Goal: Information Seeking & Learning: Check status

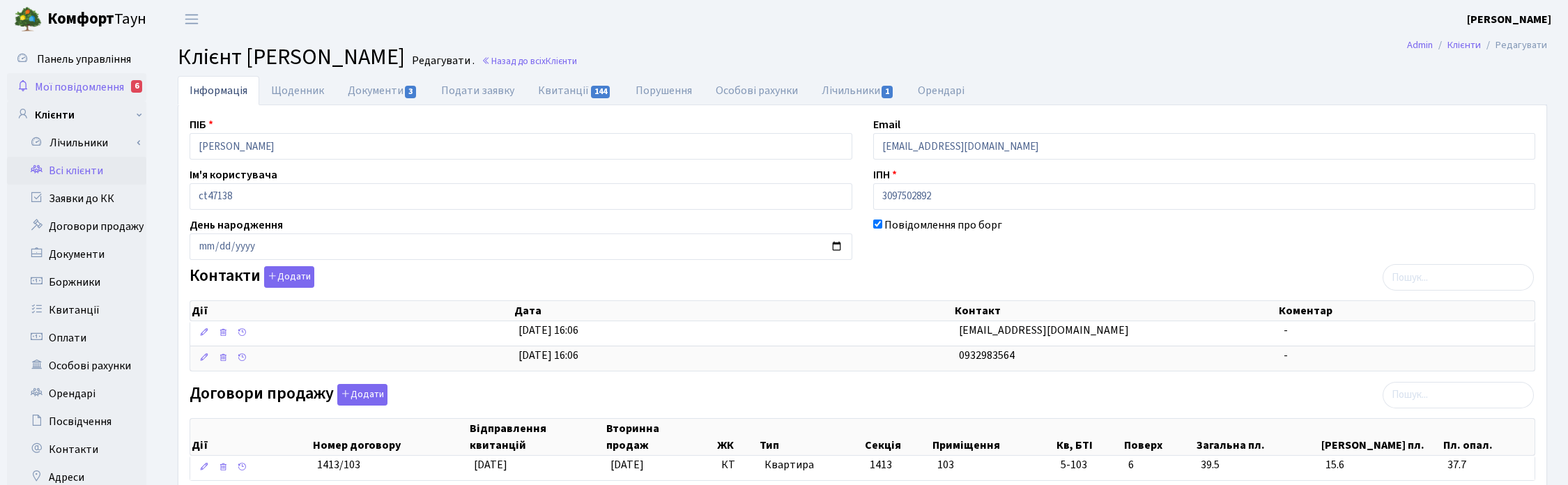
click at [94, 82] on span "Мої повідомлення" at bounding box center [80, 87] width 89 height 15
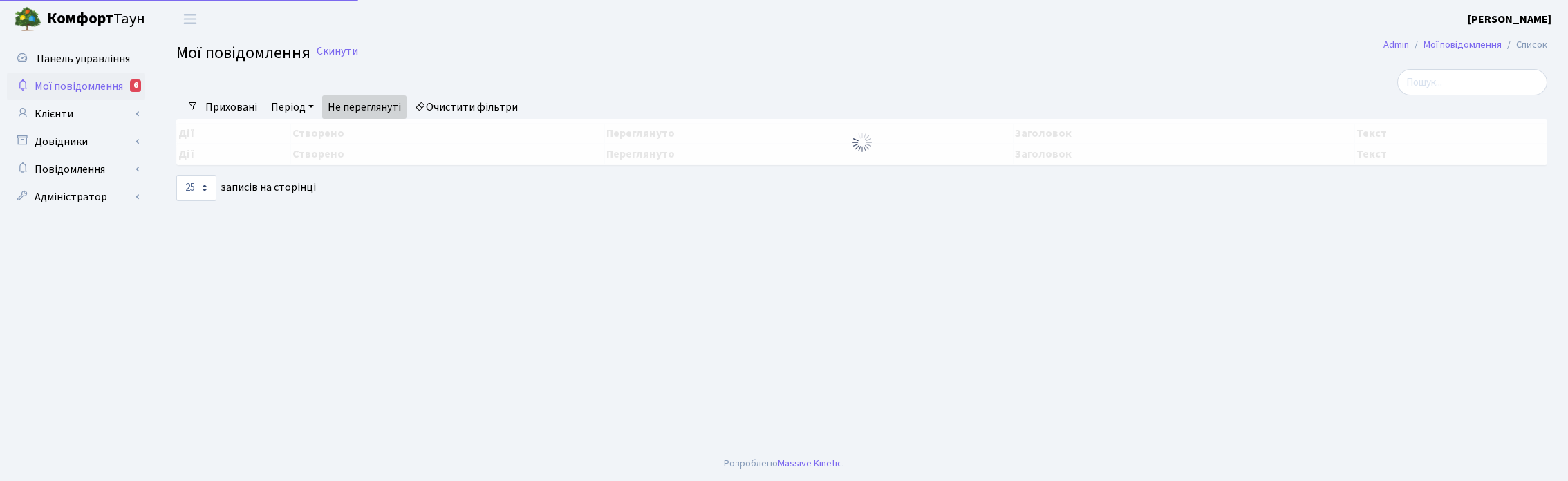
select select "25"
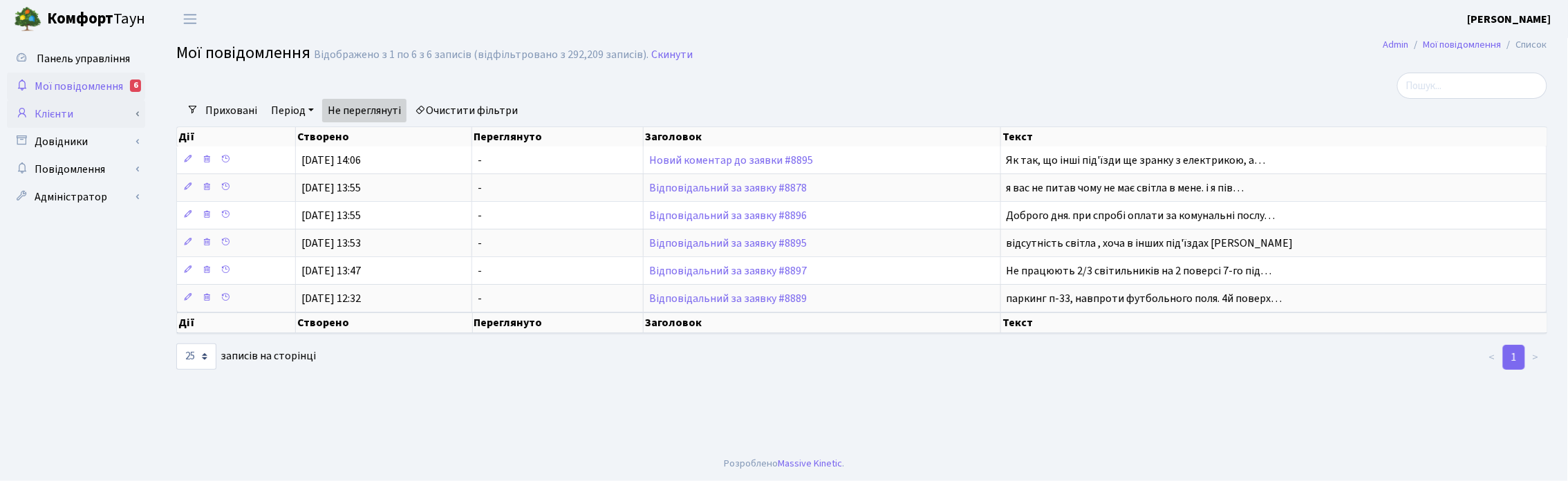
click at [65, 105] on link "Клієнти" at bounding box center [76, 114] width 138 height 28
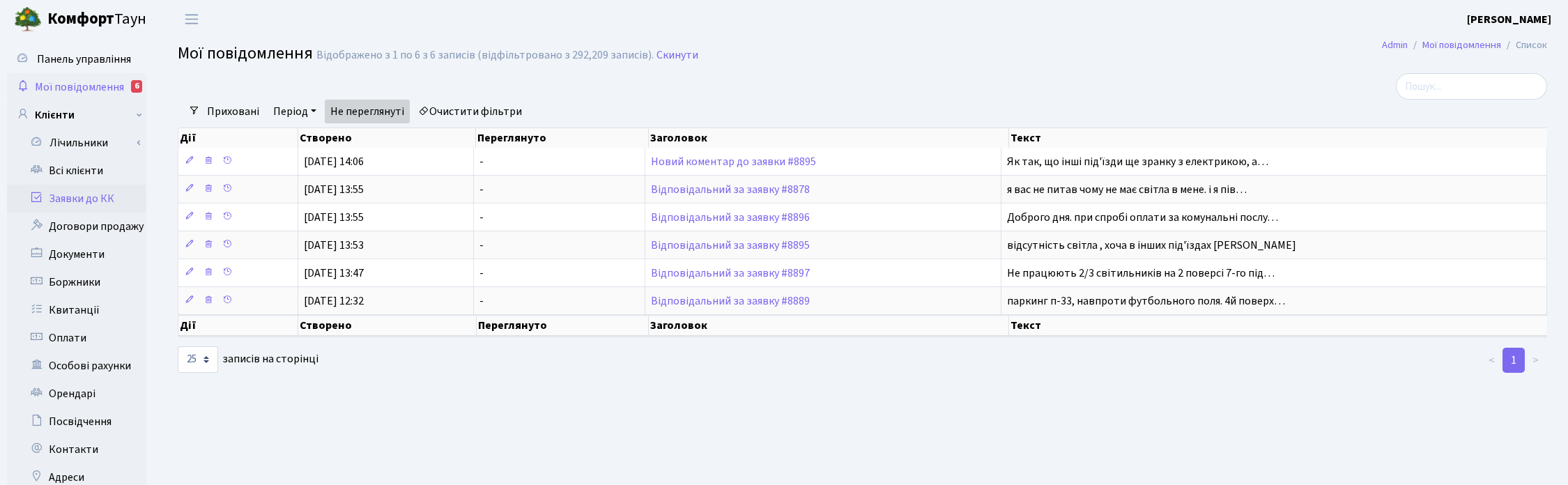
click at [77, 200] on link "Заявки до КК" at bounding box center [76, 198] width 139 height 28
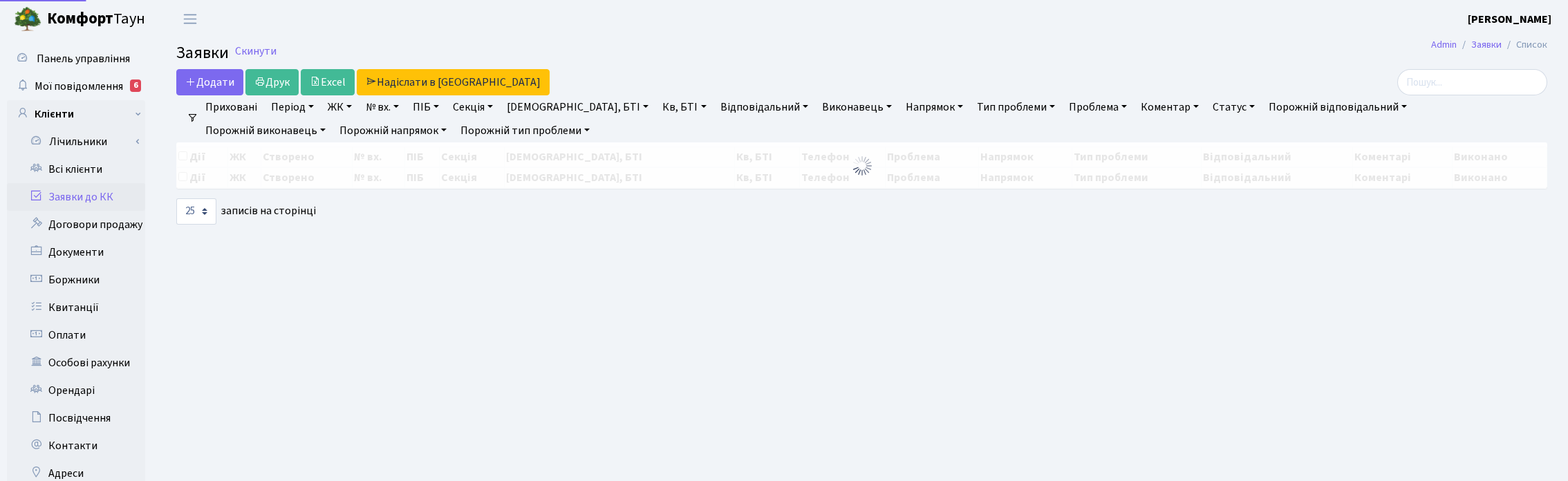
select select "25"
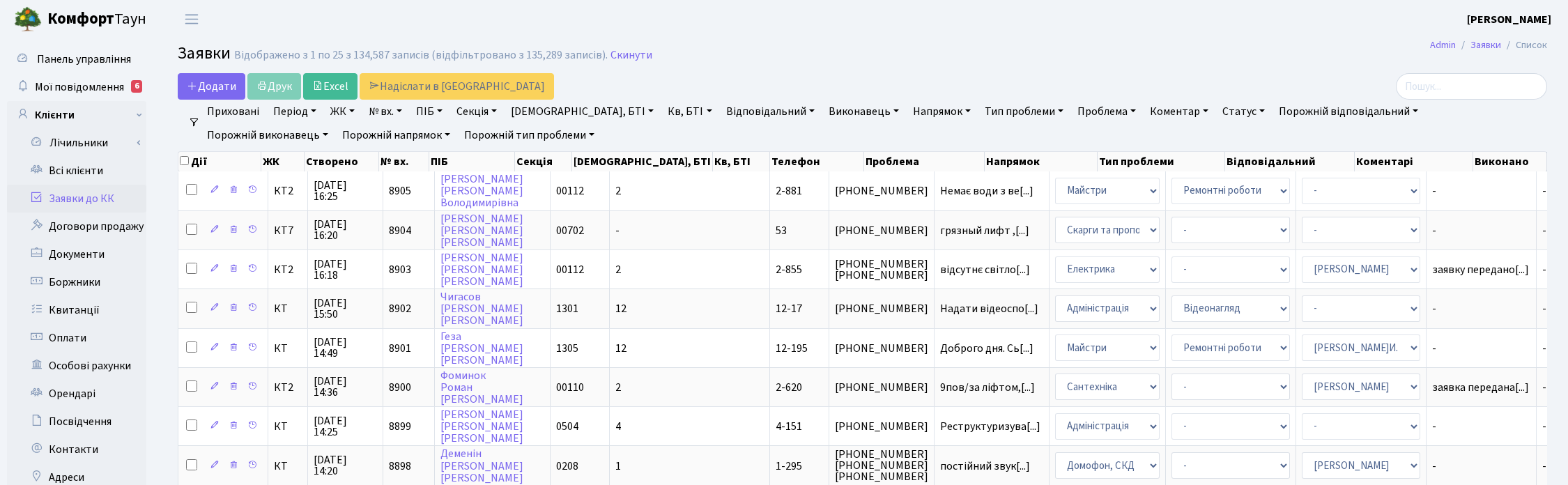
click at [662, 111] on link "Кв, БТІ" at bounding box center [689, 111] width 55 height 24
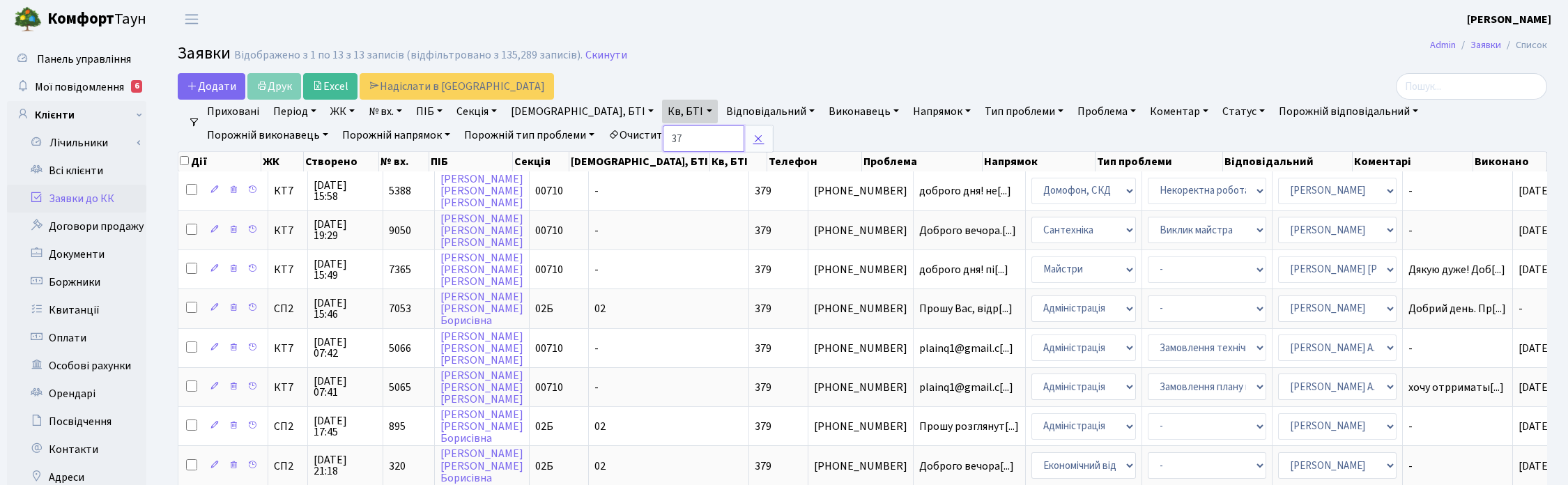
type input "3"
click at [424, 112] on link "ПІБ" at bounding box center [429, 111] width 37 height 24
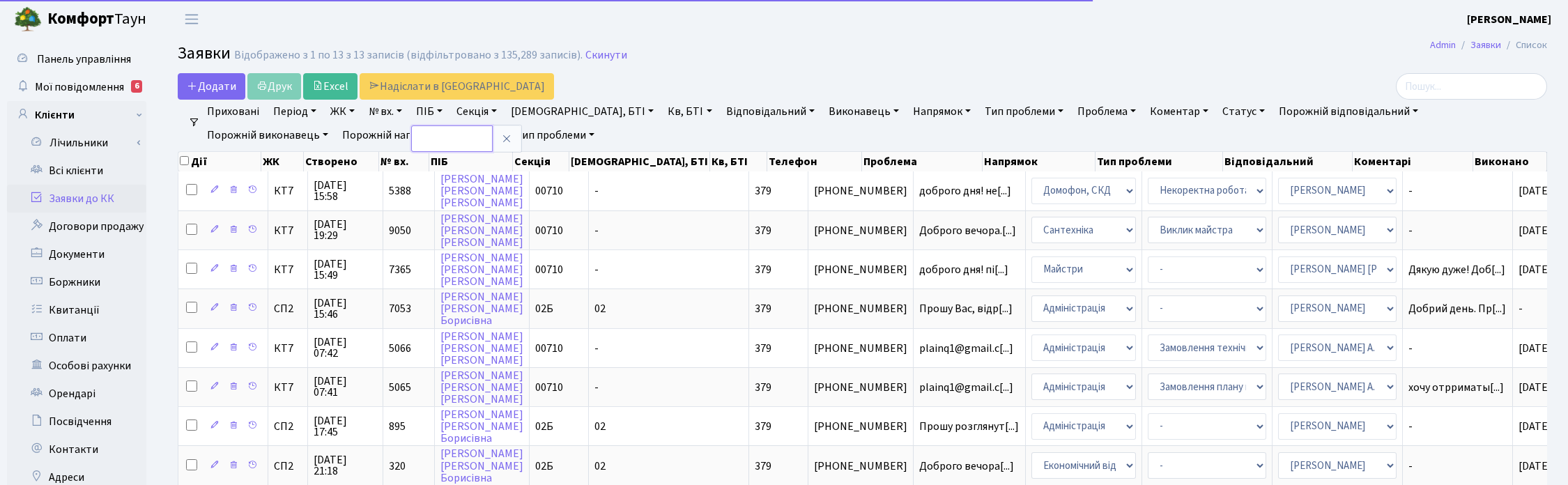
click at [437, 149] on input "text" at bounding box center [452, 138] width 82 height 26
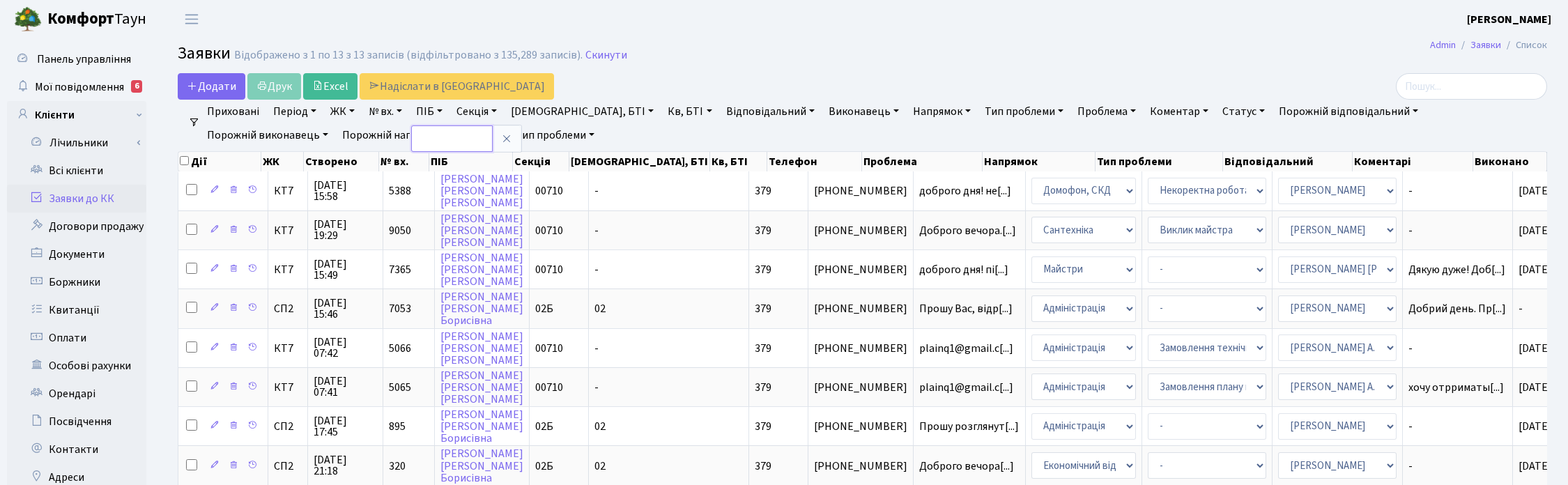
click at [434, 144] on input "text" at bounding box center [452, 138] width 82 height 26
type input "орл"
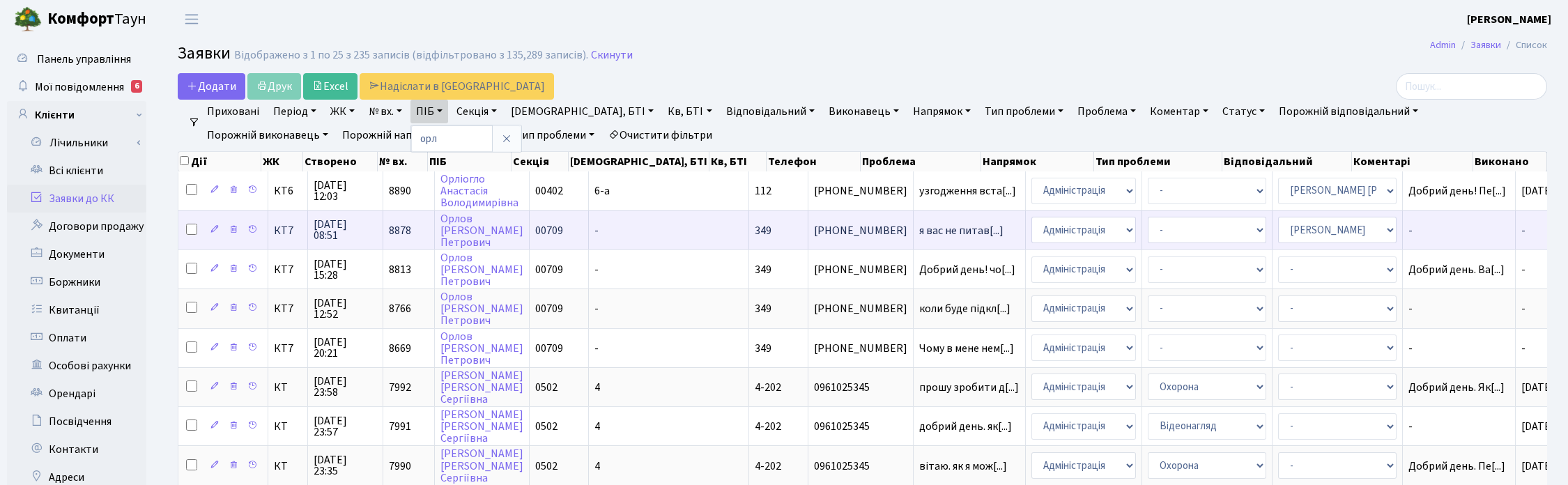
click at [332, 231] on span "10.10.2025 08:51" at bounding box center [345, 230] width 64 height 22
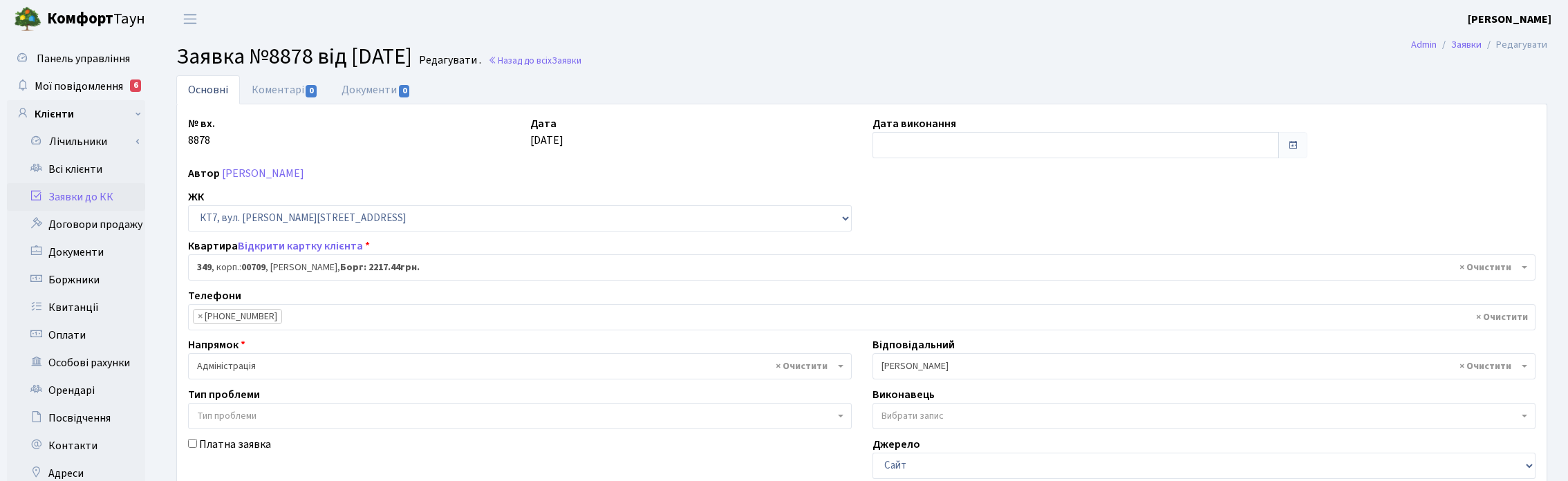
select select "18862"
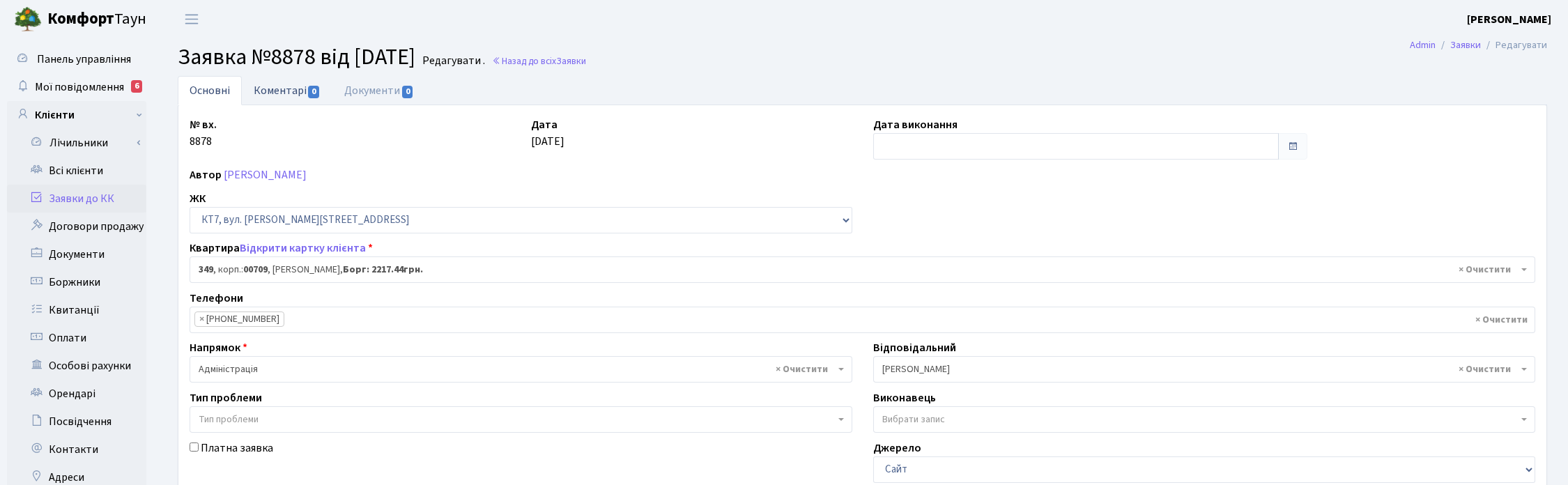
click at [275, 82] on link "Коментарі 0" at bounding box center [287, 91] width 91 height 29
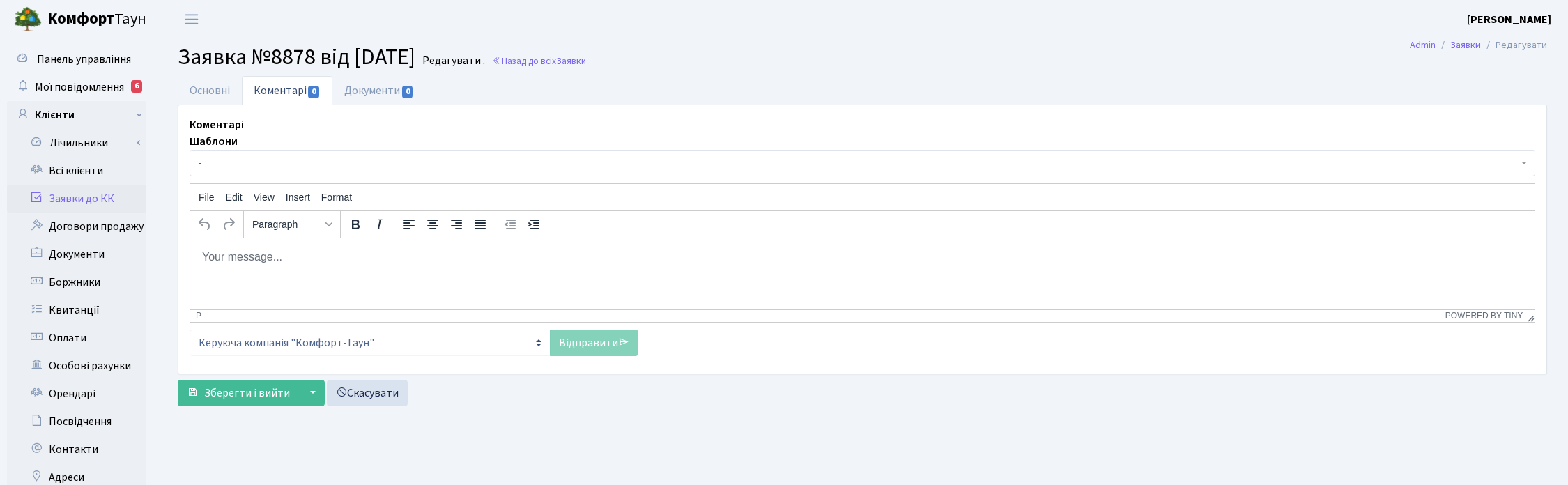
click at [366, 269] on html at bounding box center [862, 256] width 1345 height 37
click at [572, 347] on link "Відправити" at bounding box center [593, 343] width 88 height 26
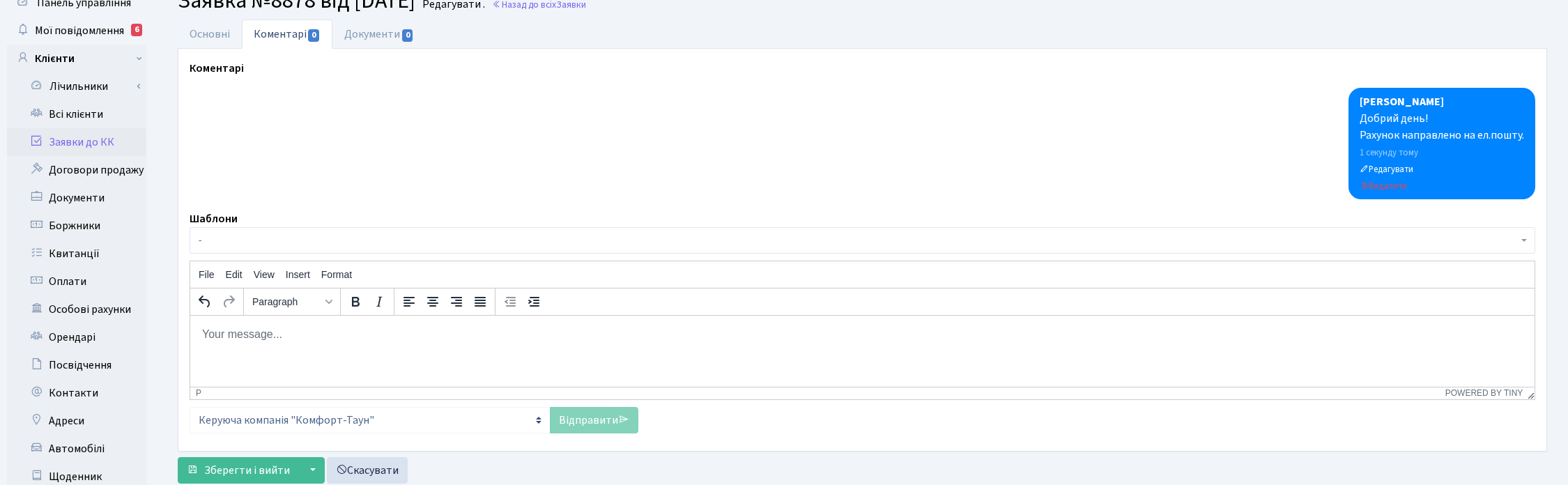
scroll to position [87, 0]
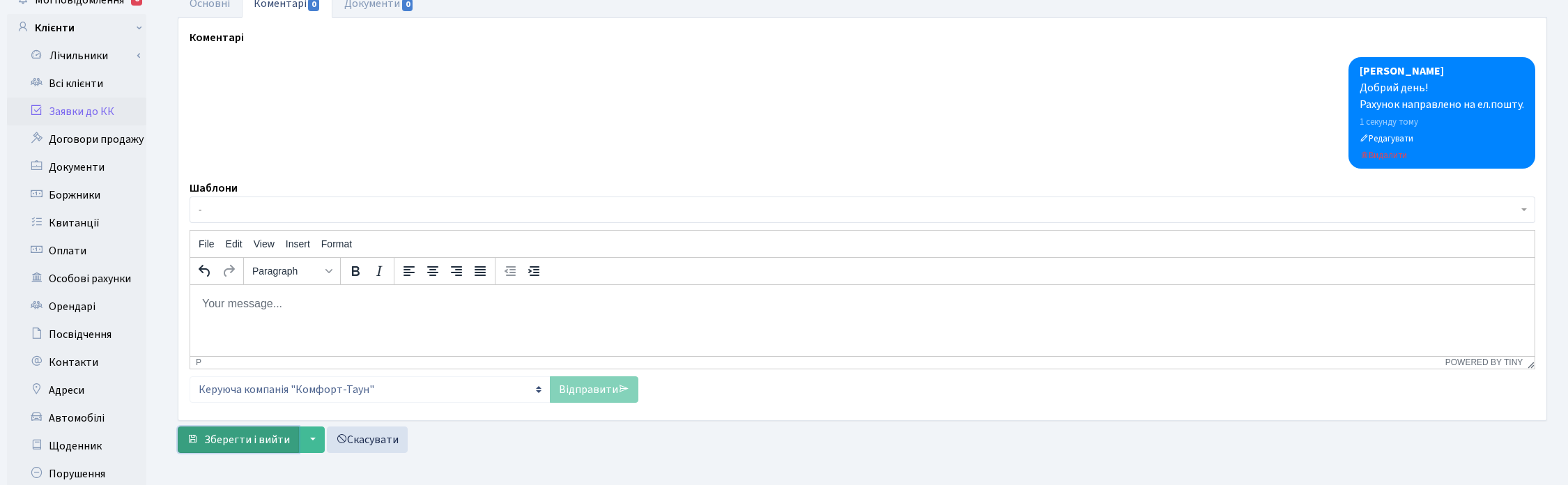
click at [227, 443] on span "Зберегти і вийти" at bounding box center [247, 439] width 86 height 15
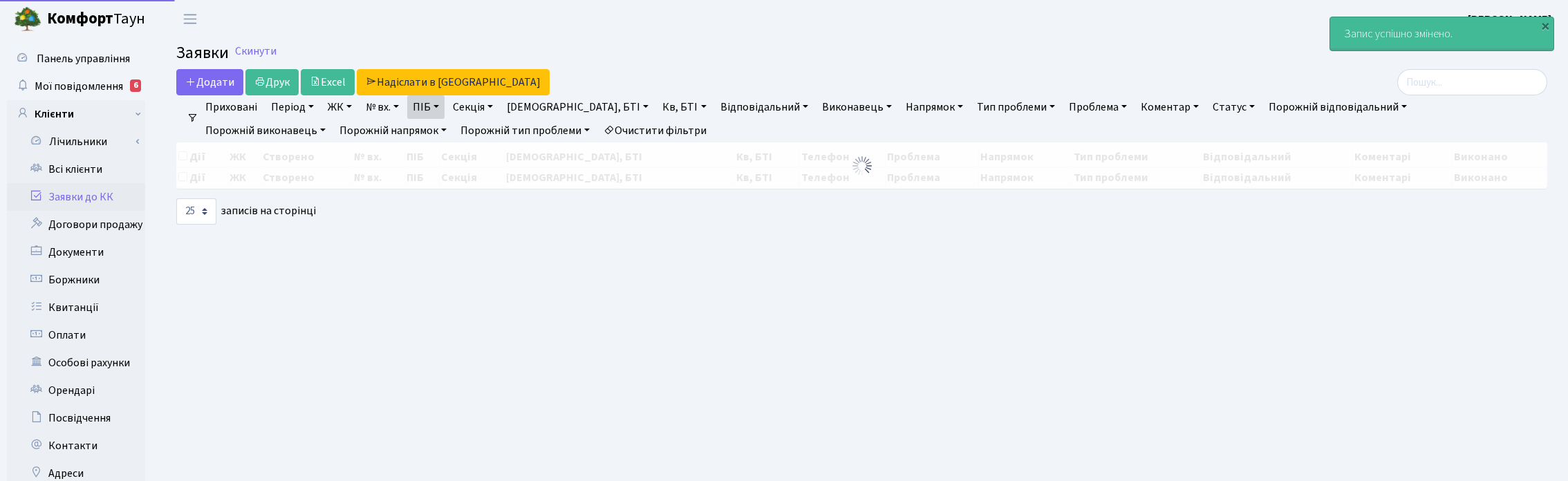
select select "25"
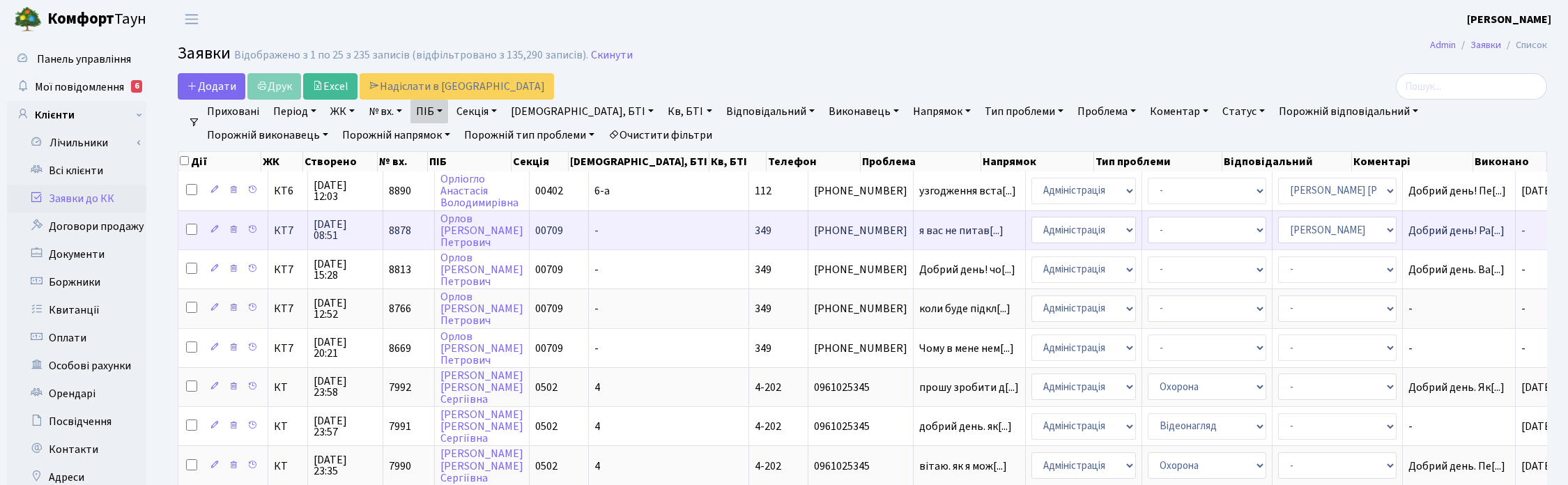
click at [333, 227] on span "10.10.2025 08:51" at bounding box center [345, 230] width 64 height 22
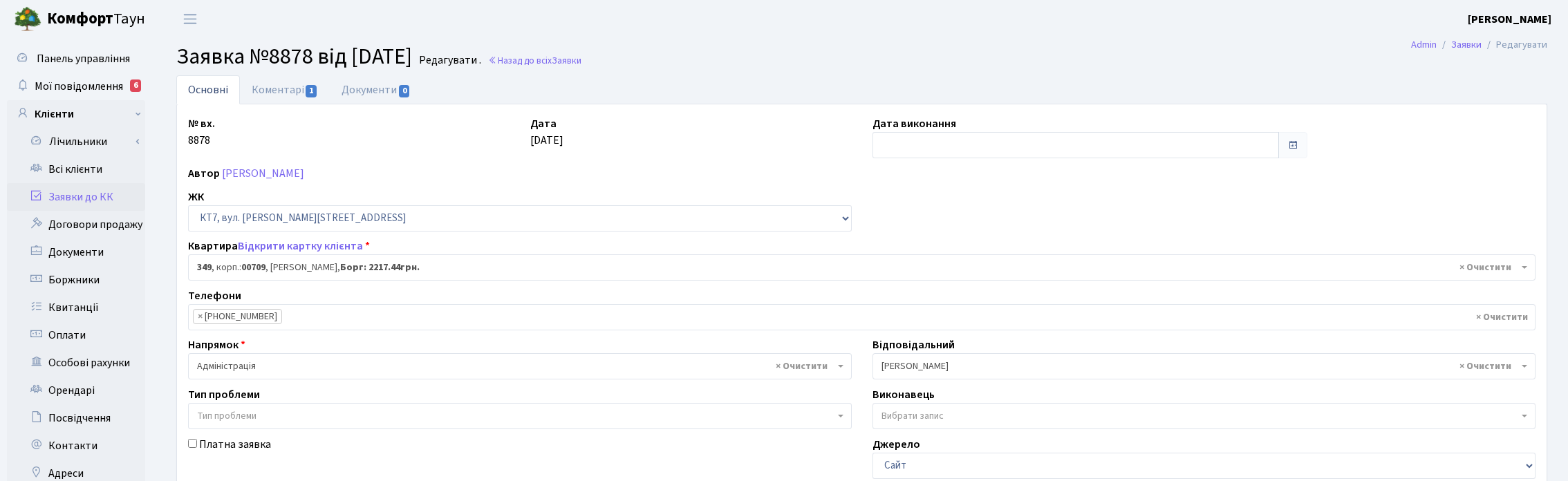
select select "18862"
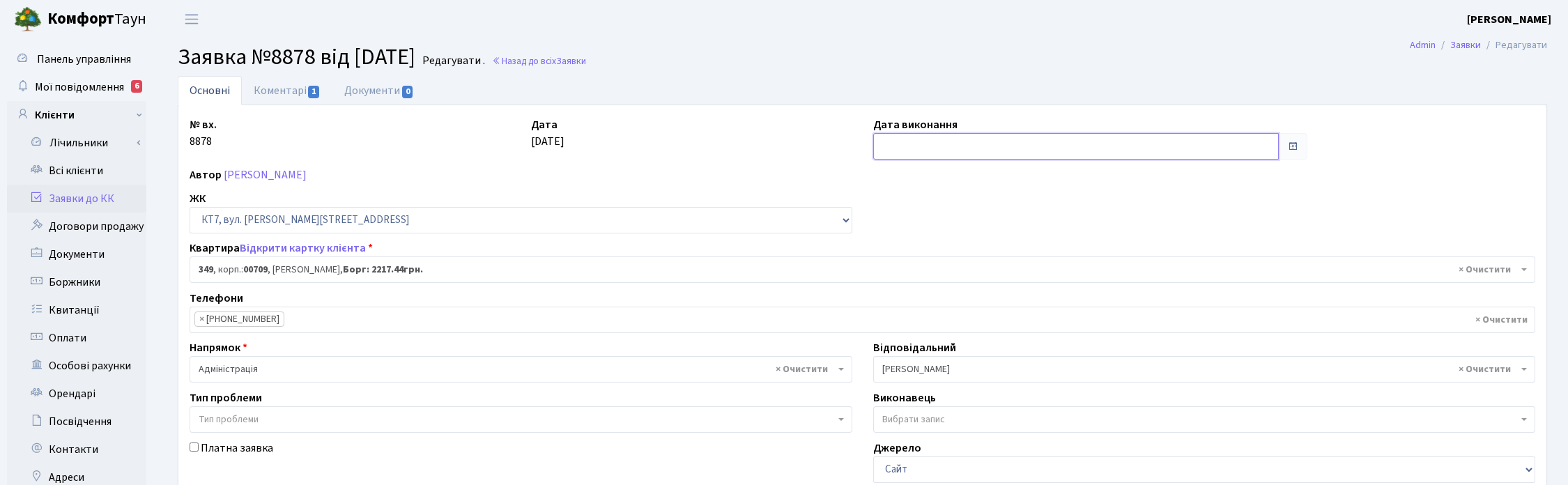
click at [896, 142] on input "text" at bounding box center [1076, 146] width 406 height 26
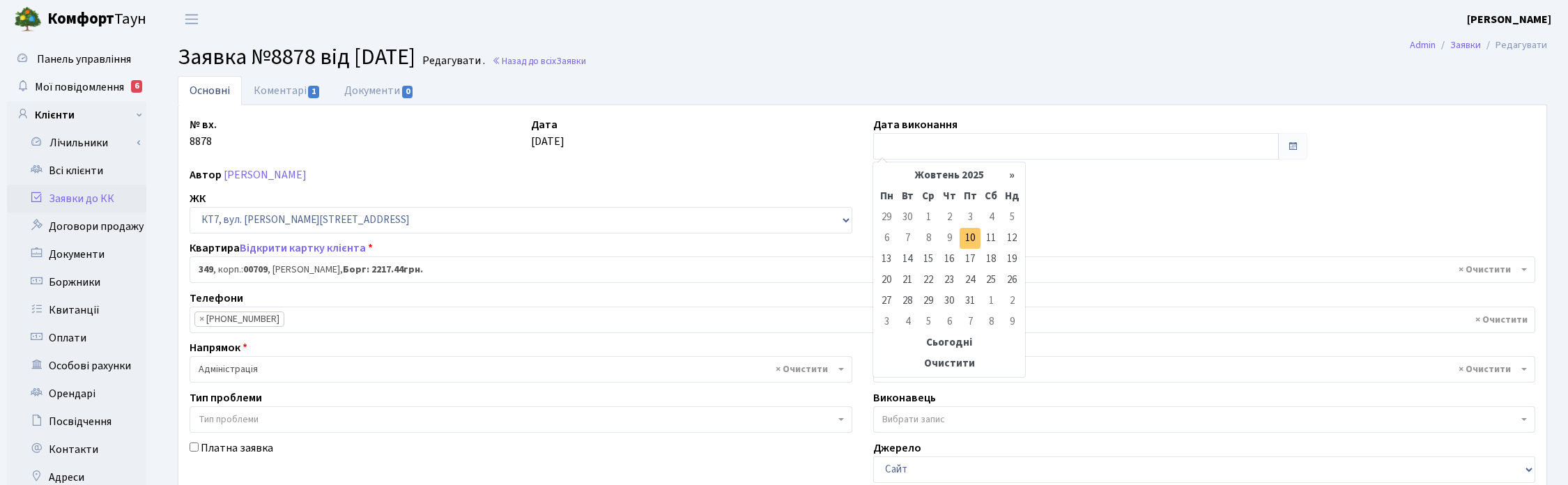
click at [969, 239] on td "10" at bounding box center [970, 239] width 21 height 21
type input "[DATE]"
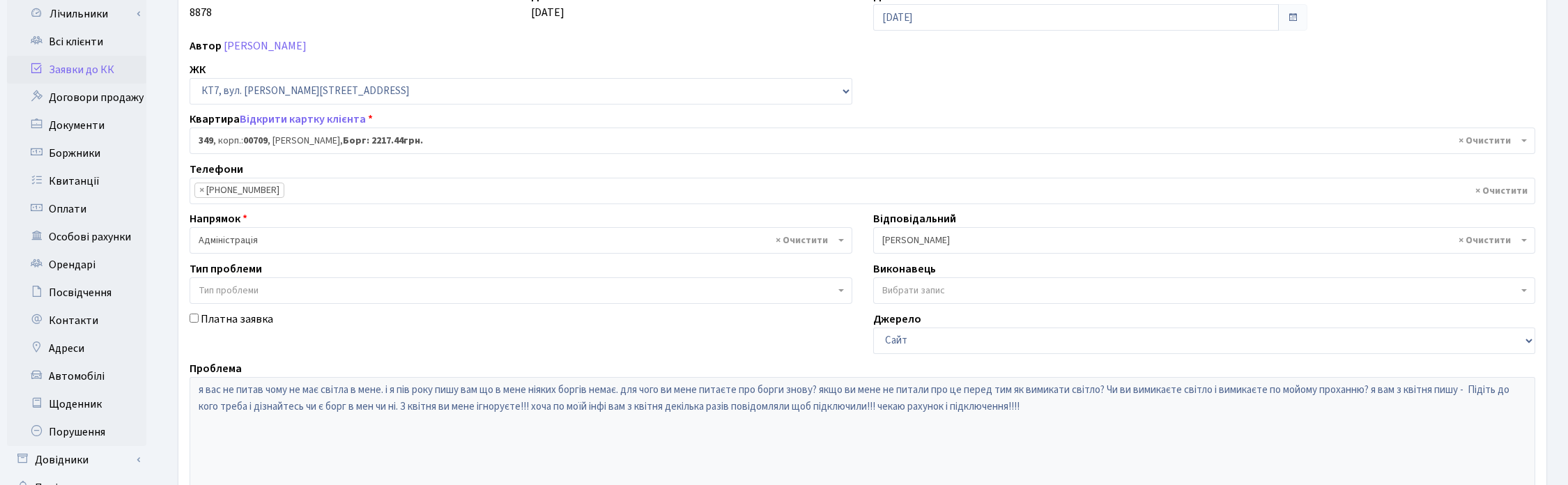
scroll to position [347, 0]
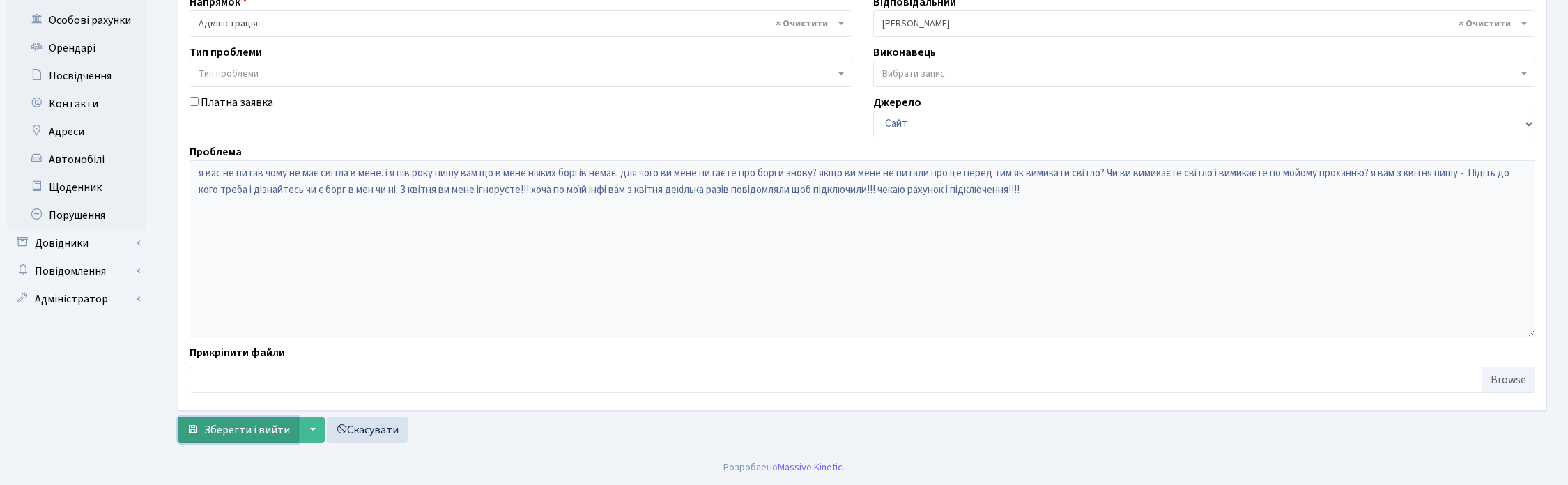
click at [224, 434] on span "Зберегти і вийти" at bounding box center [247, 429] width 86 height 15
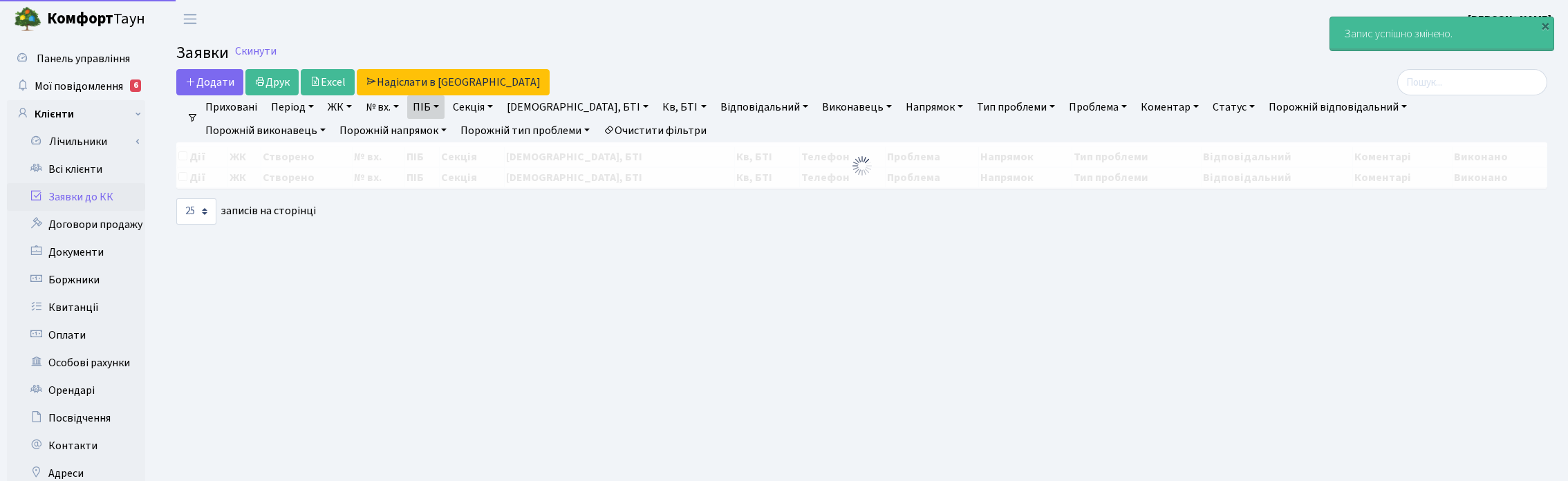
select select "25"
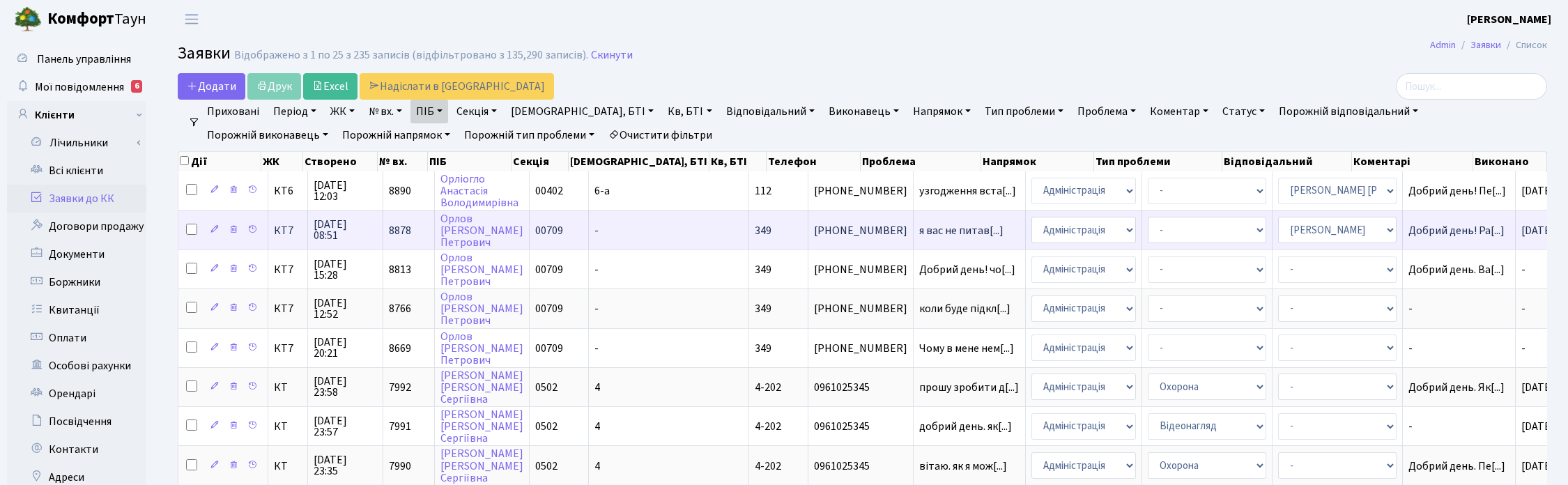
click at [340, 224] on span "10.10.2025 08:51" at bounding box center [345, 230] width 64 height 22
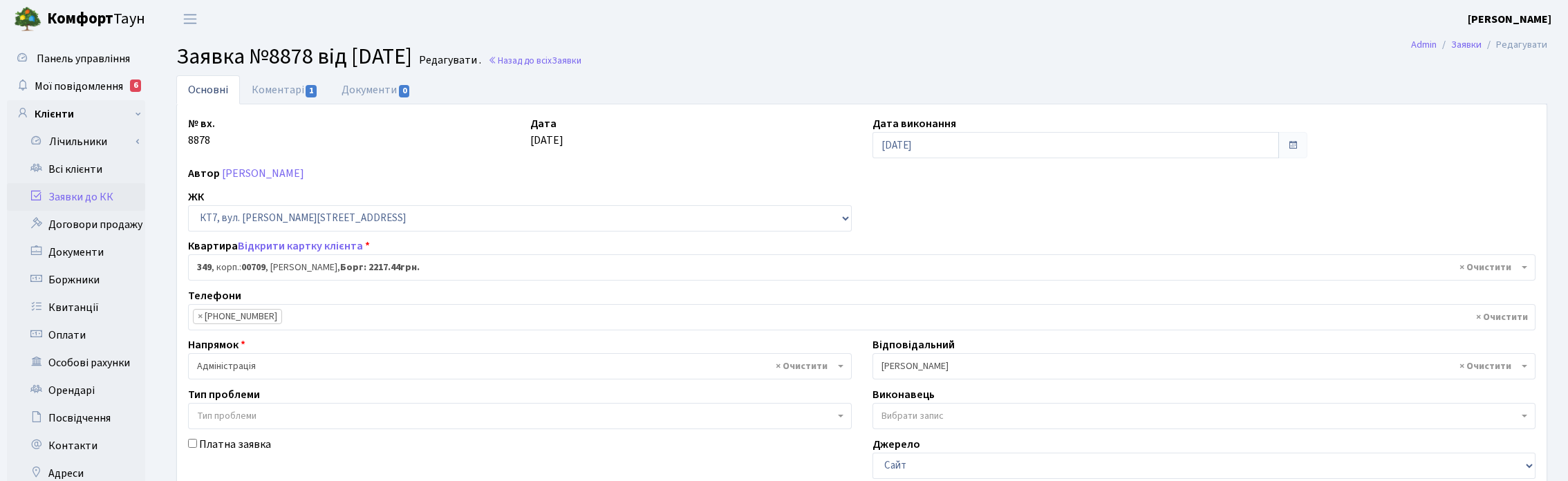
select select "18862"
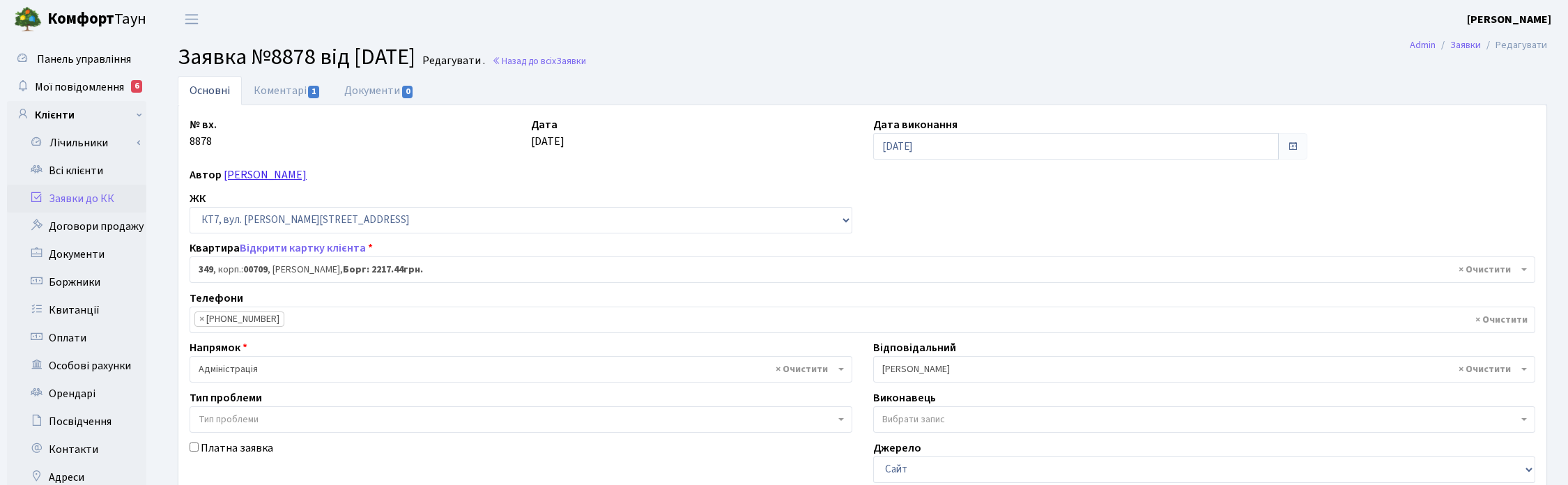
click at [290, 174] on link "[PERSON_NAME]" at bounding box center [265, 174] width 83 height 15
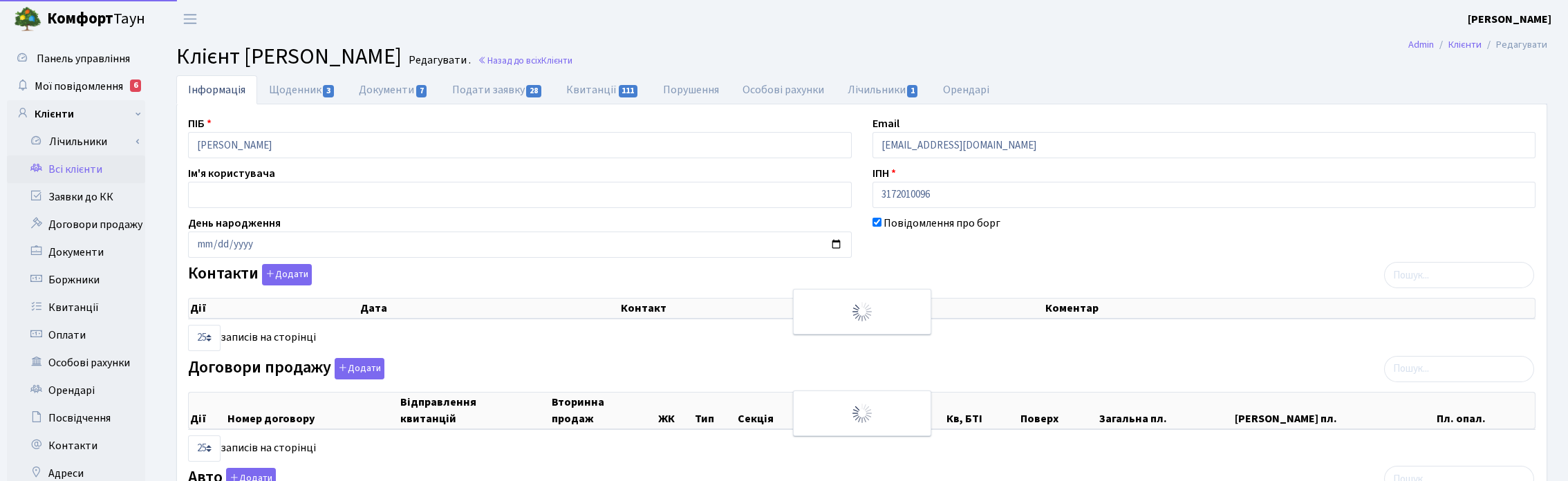
select select "25"
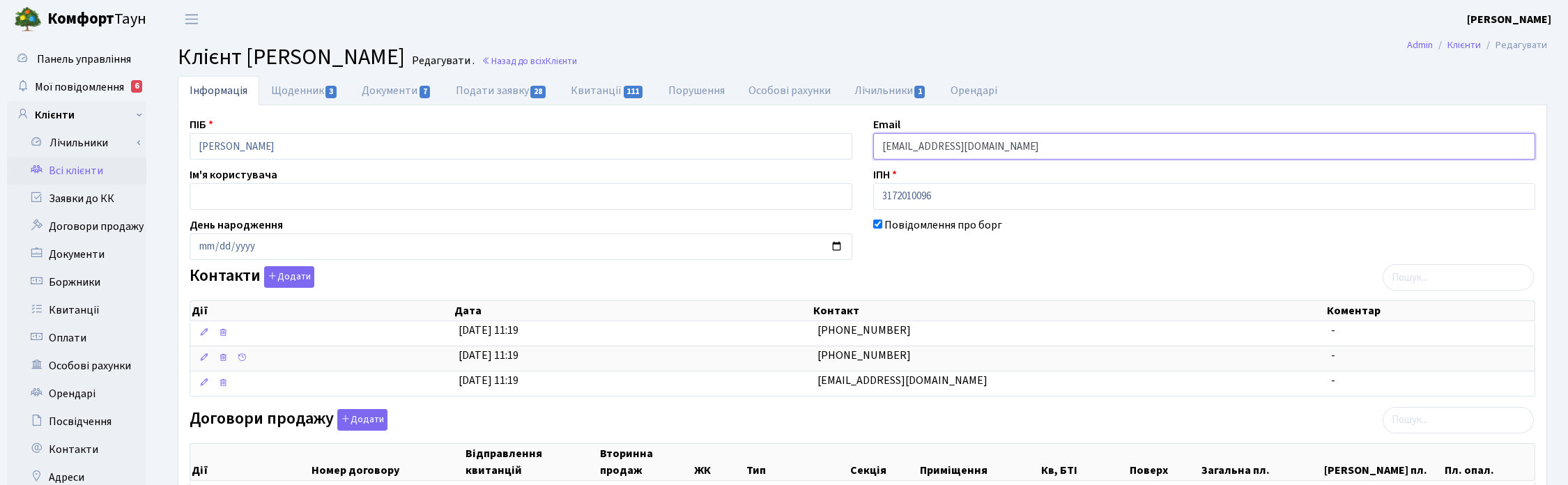
drag, startPoint x: 1039, startPoint y: 150, endPoint x: 848, endPoint y: 153, distance: 191.0
click at [388, 29] on header "Комфорт Таун Корчун І. С. Мій обліковий запис Вийти" at bounding box center [784, 19] width 1568 height 38
click at [497, 91] on link "Подати заявку 28" at bounding box center [501, 91] width 115 height 29
select select "25"
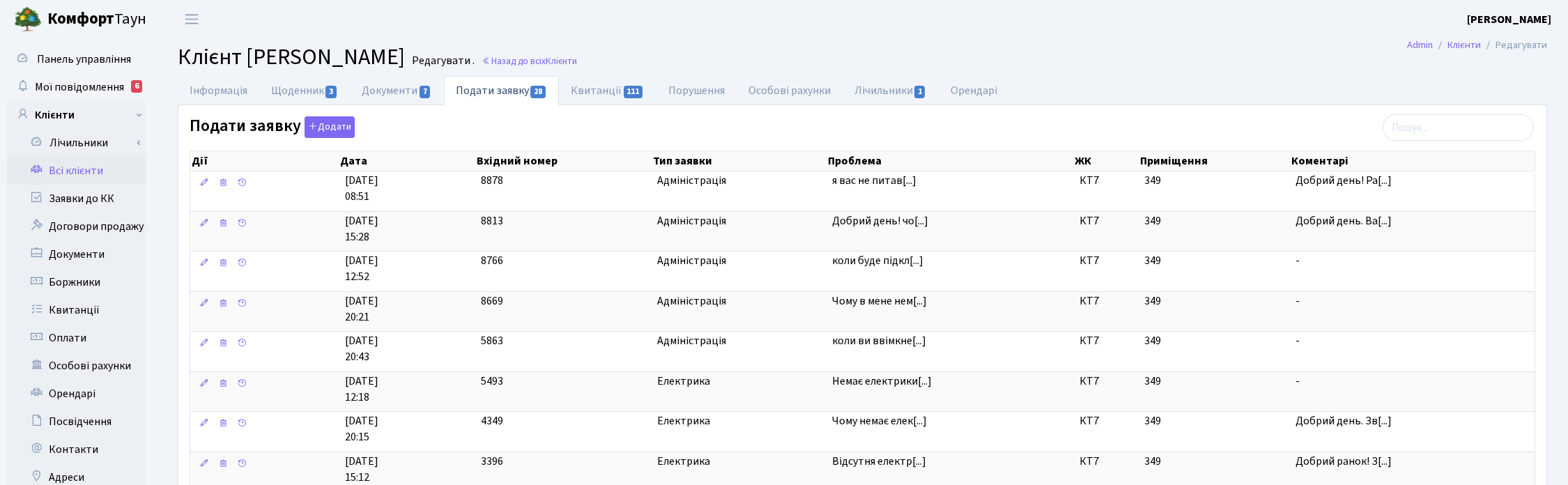
click at [1189, 63] on h2 "Клієнт Орлов Василь Петрович Редагувати . Назад до всіх Клієнти" at bounding box center [862, 56] width 1369 height 26
click at [577, 60] on span "Клієнти" at bounding box center [561, 60] width 31 height 14
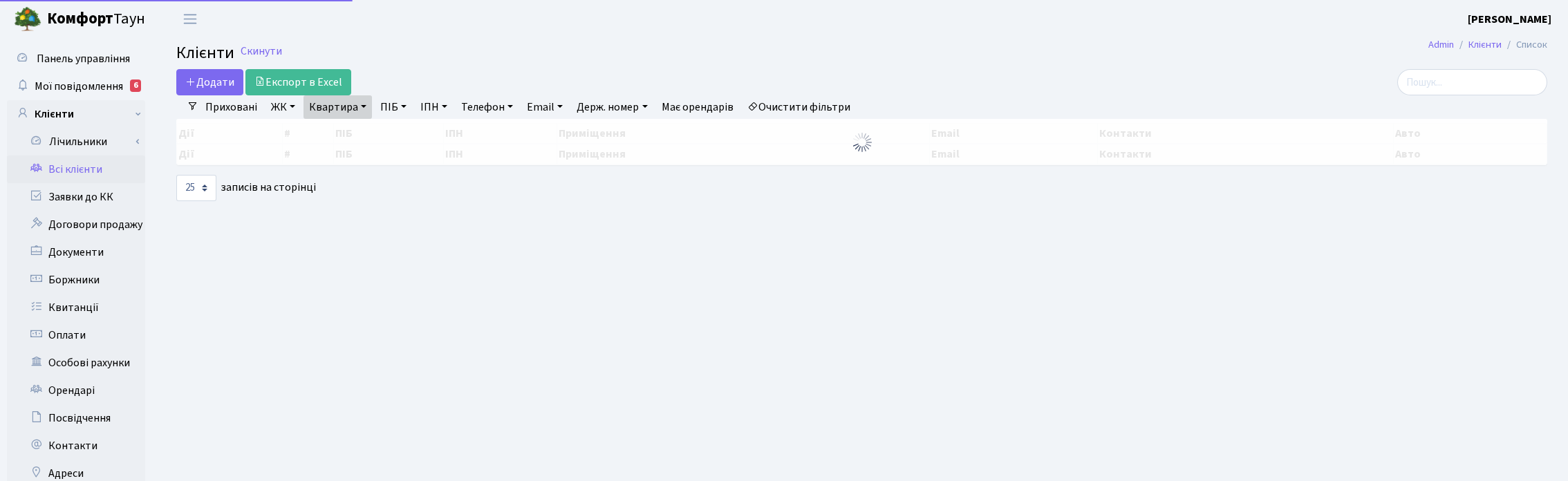
select select "25"
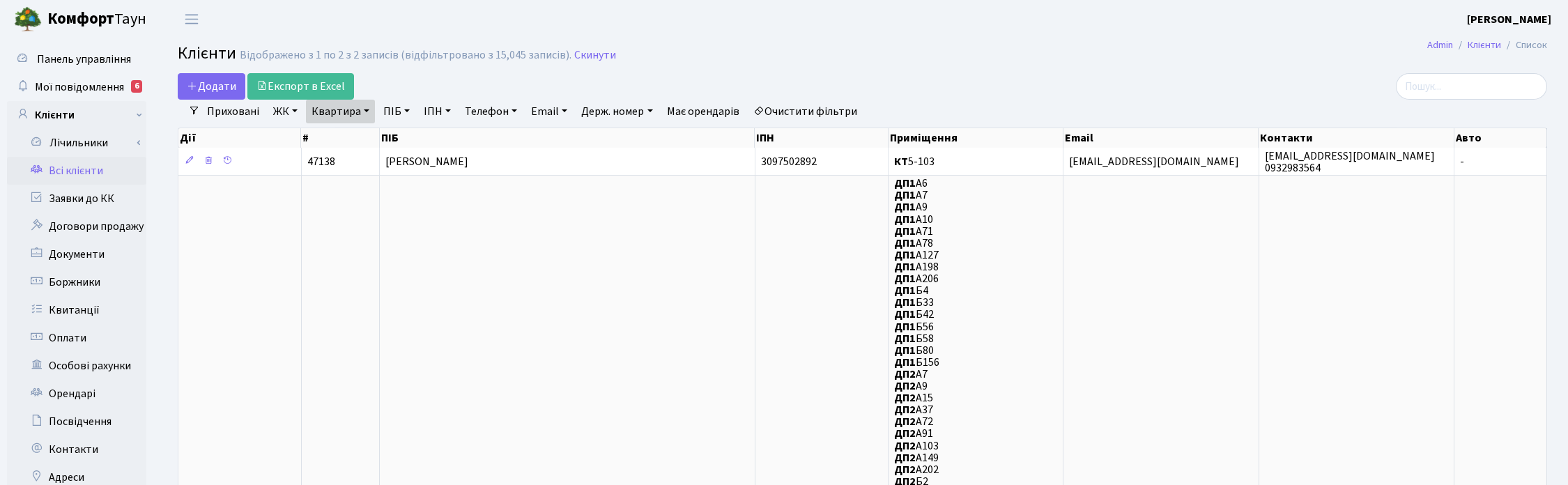
click at [360, 110] on link "Квартира" at bounding box center [340, 111] width 69 height 24
click at [405, 133] on icon at bounding box center [402, 138] width 11 height 11
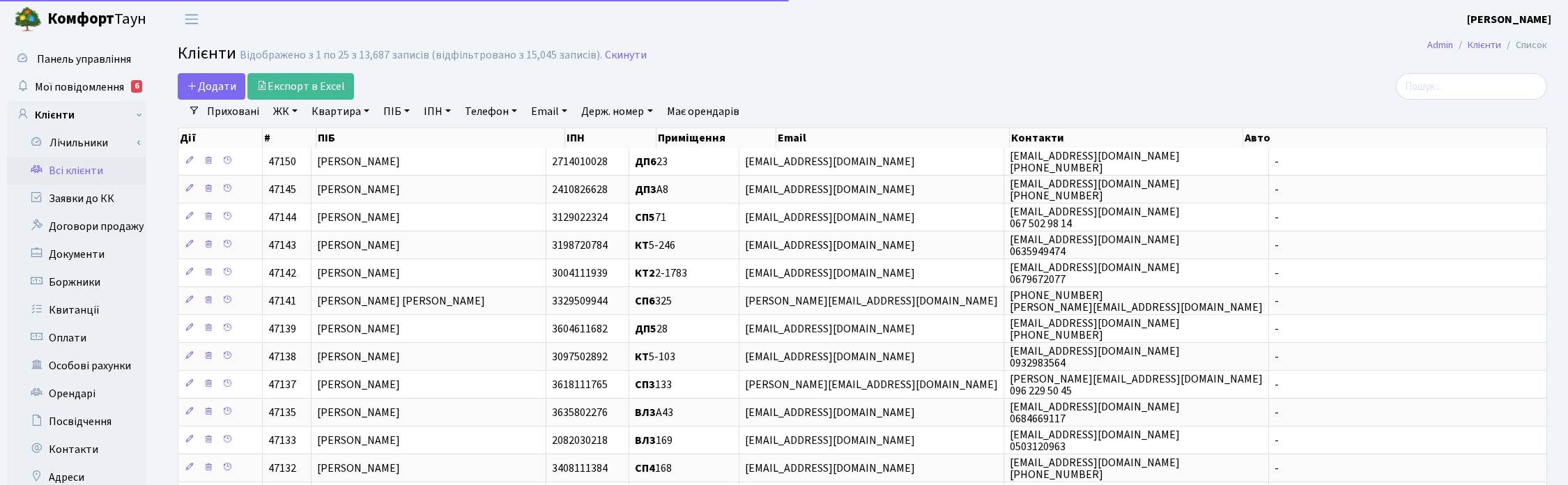
click at [368, 113] on link "Квартира" at bounding box center [340, 111] width 69 height 24
click at [336, 138] on input "text" at bounding box center [347, 138] width 82 height 26
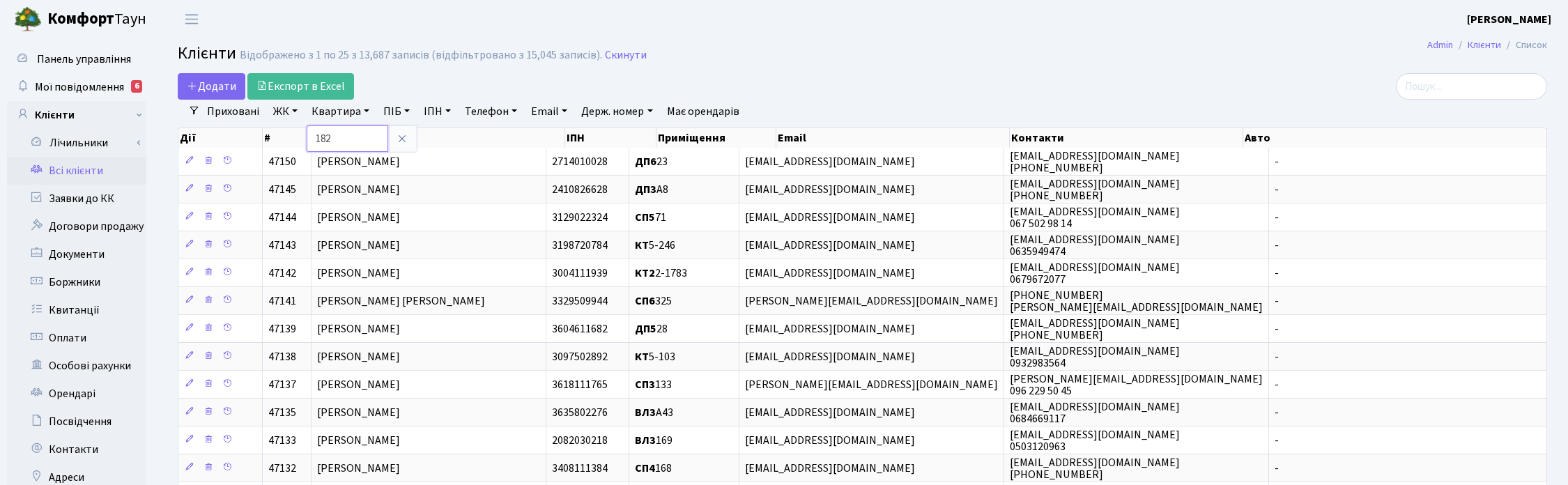
type input "182"
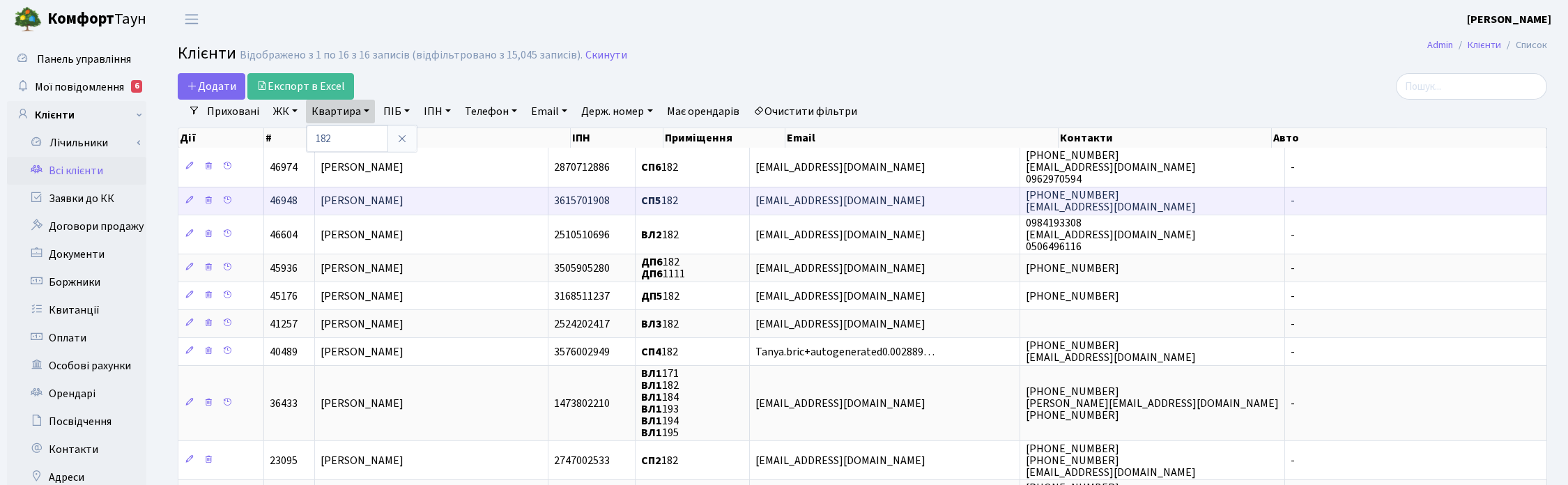
click at [375, 200] on span "Котляр Ліора Олександрівна" at bounding box center [362, 201] width 83 height 15
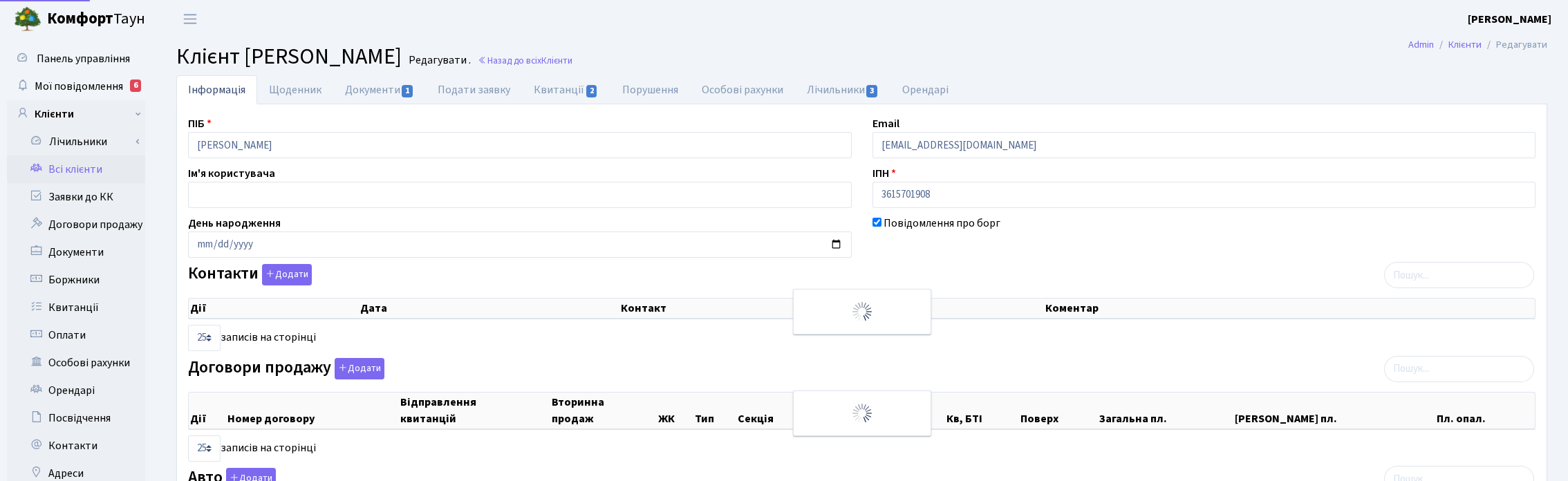
select select "25"
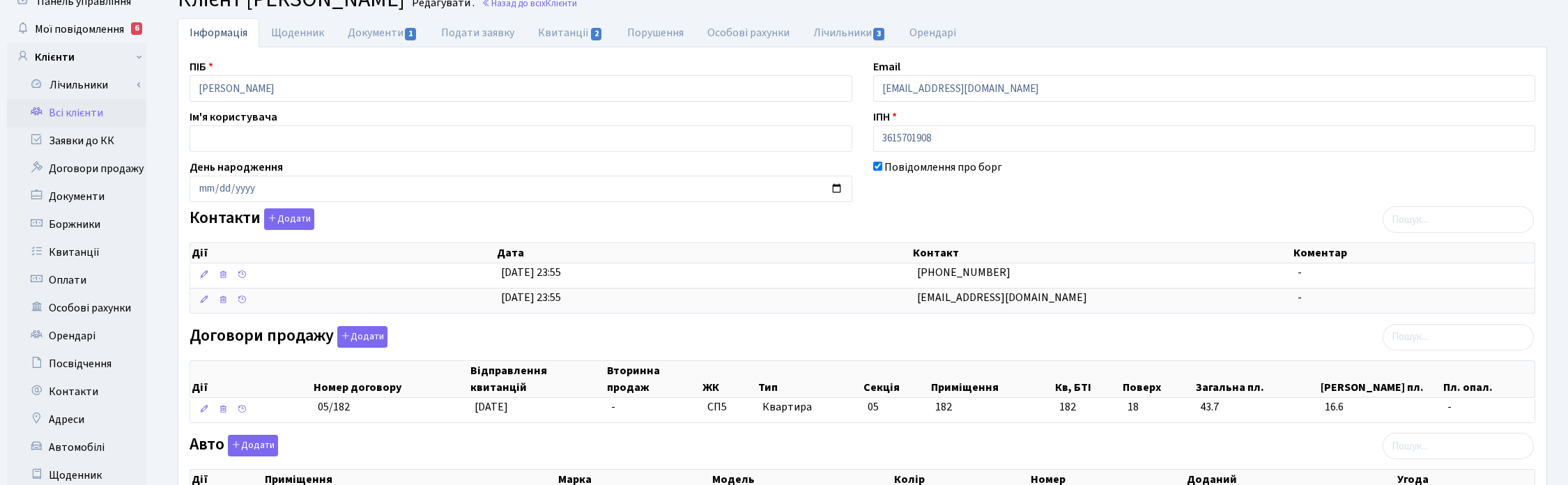
scroll to position [87, 0]
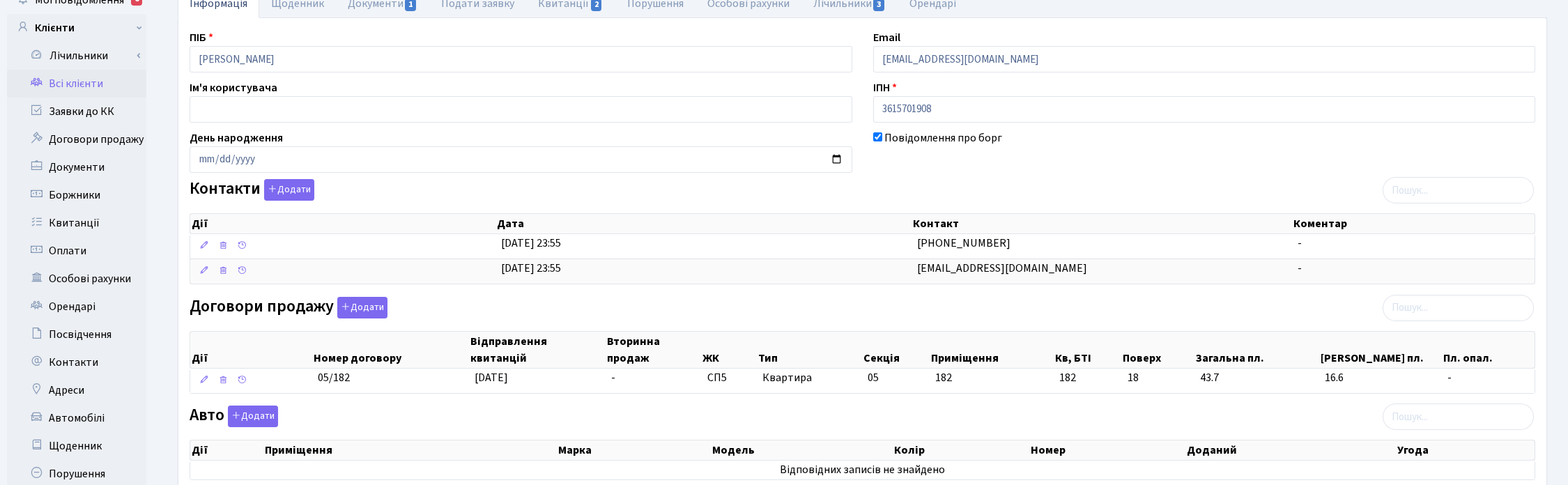
click at [914, 313] on div "Договори продажу Додати Дії Номер договору Відправлення квитанцій Вторинна прод…" at bounding box center [862, 347] width 1367 height 103
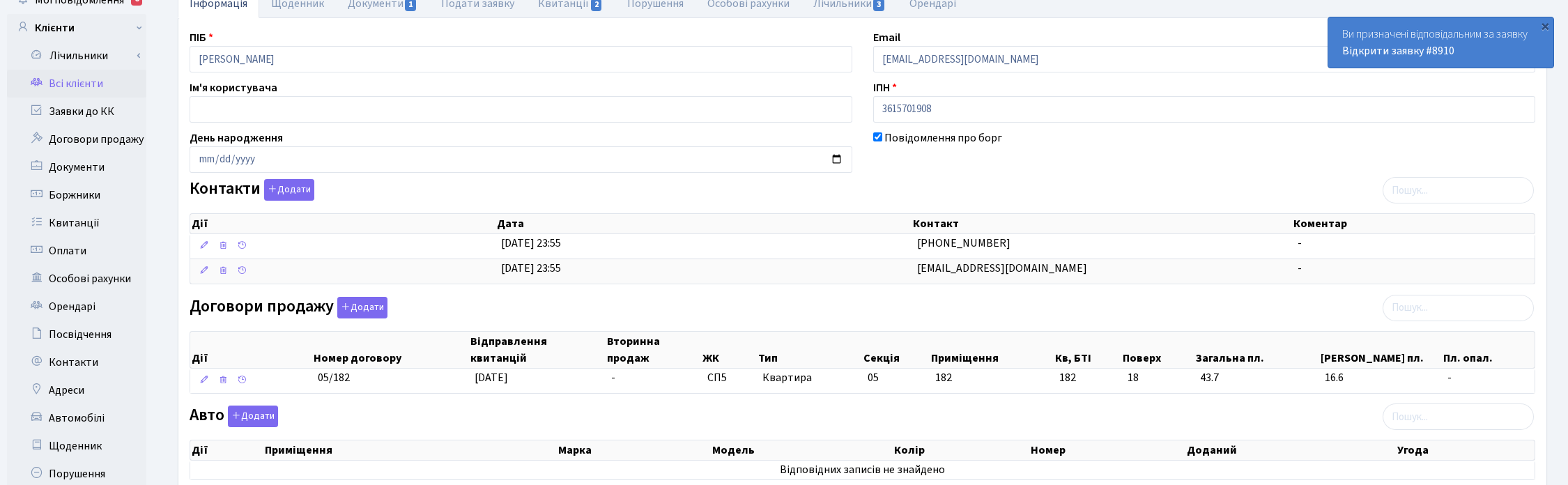
click at [1007, 182] on div "Контакти Додати Дії Дата Контакт Коментар Дії Дата Контакт Коментар" at bounding box center [862, 234] width 1367 height 111
drag, startPoint x: 1062, startPoint y: 169, endPoint x: 1085, endPoint y: 161, distance: 24.4
click at [1064, 169] on div "Повідомлення про борг" at bounding box center [1205, 151] width 684 height 43
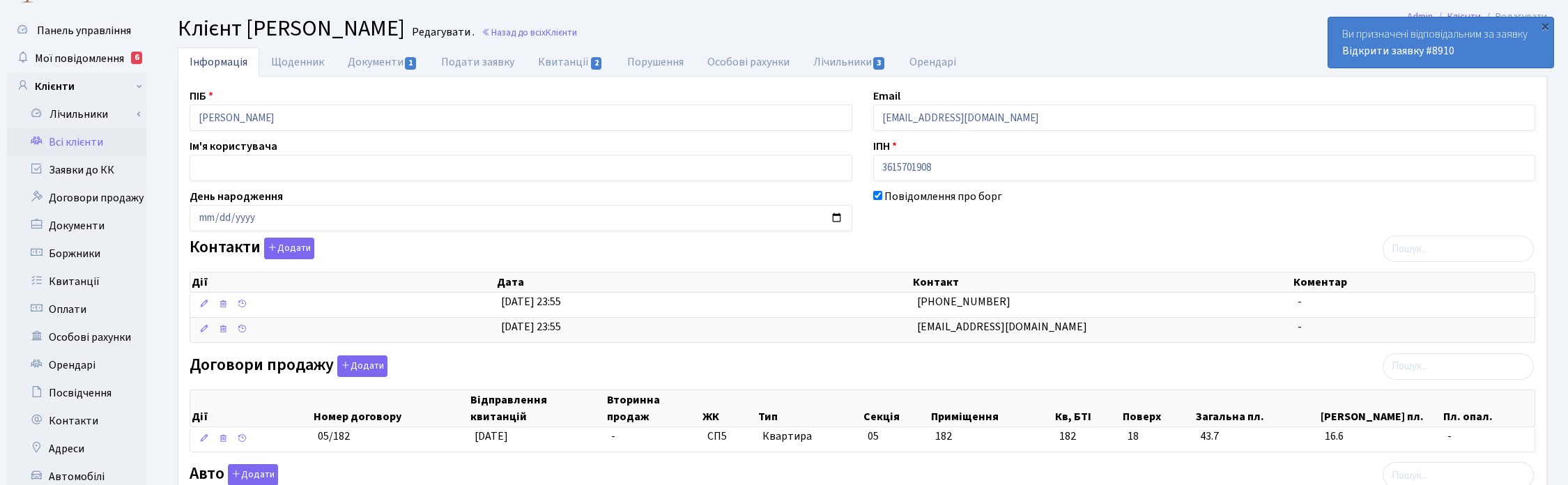
scroll to position [0, 0]
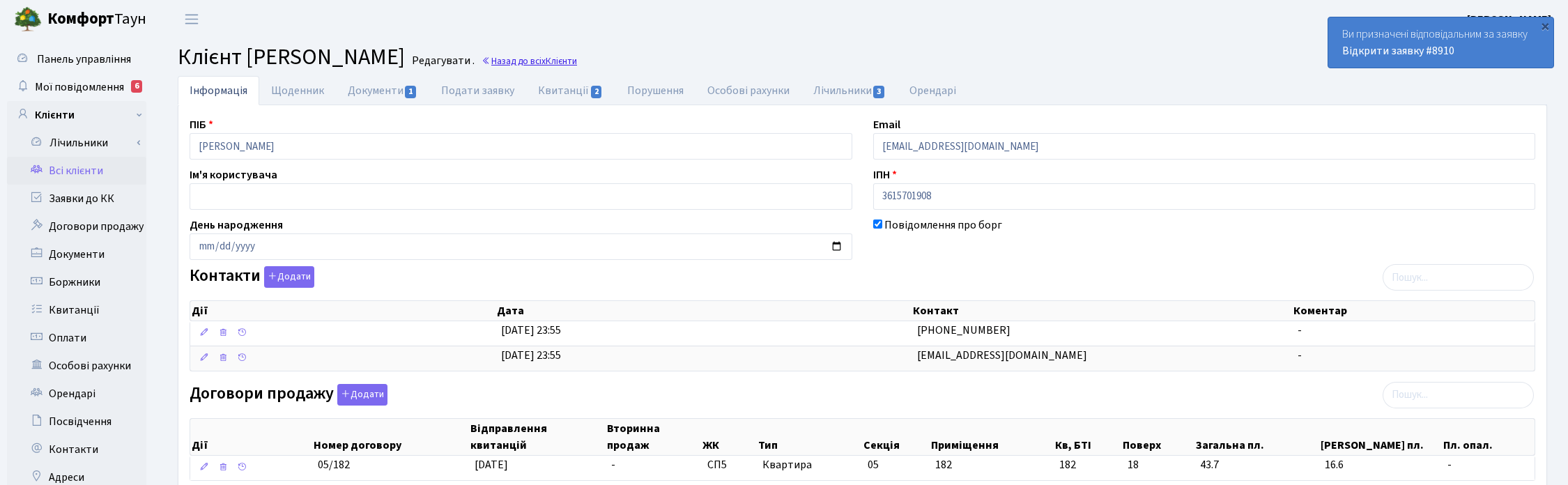
click at [577, 61] on link "Назад до всіх Клієнти" at bounding box center [530, 60] width 95 height 14
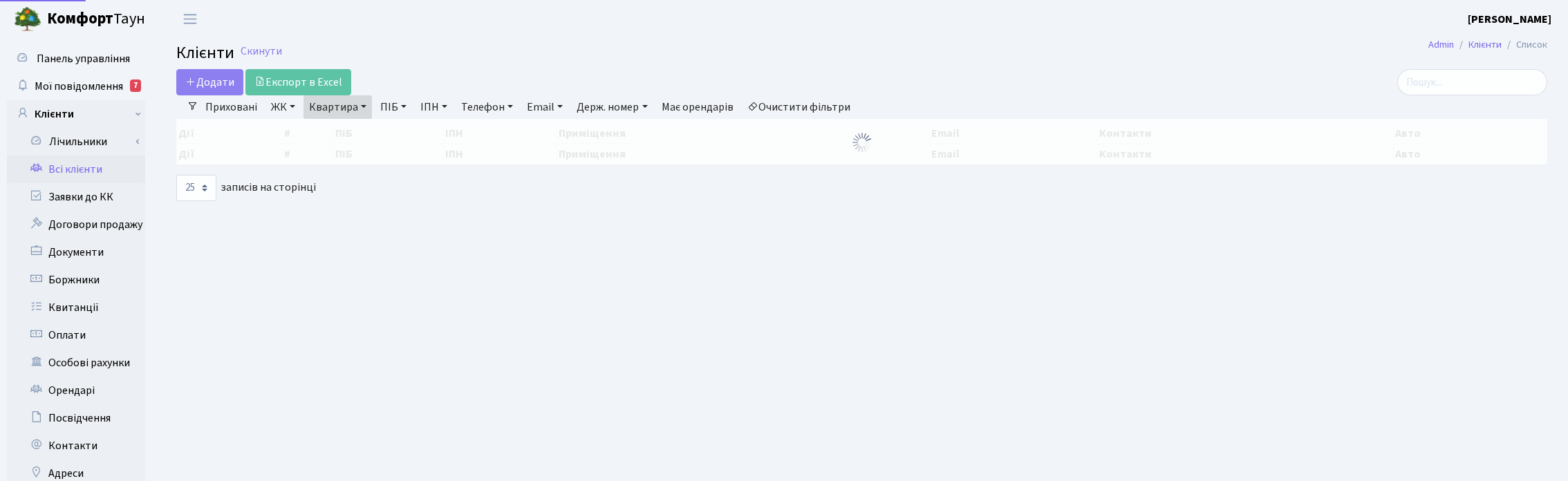
select select "25"
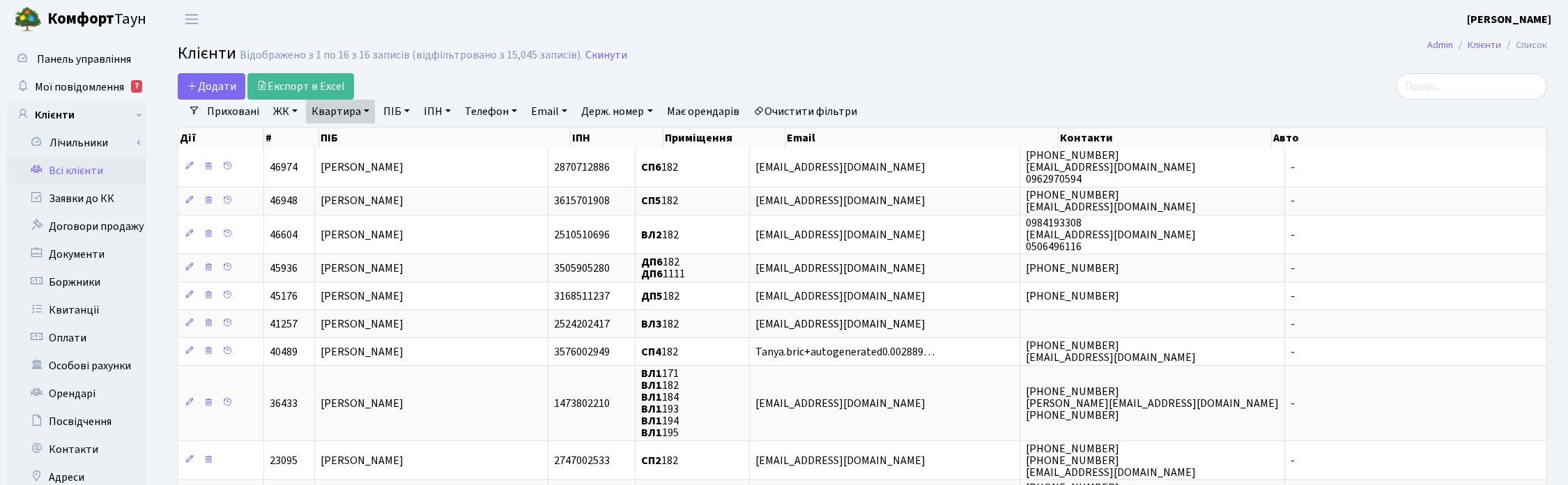
drag, startPoint x: 360, startPoint y: 112, endPoint x: 359, endPoint y: 121, distance: 9.1
click at [359, 115] on link "Квартира" at bounding box center [340, 111] width 69 height 24
click at [355, 141] on input "182" at bounding box center [347, 138] width 82 height 26
type input "1"
type input "45"
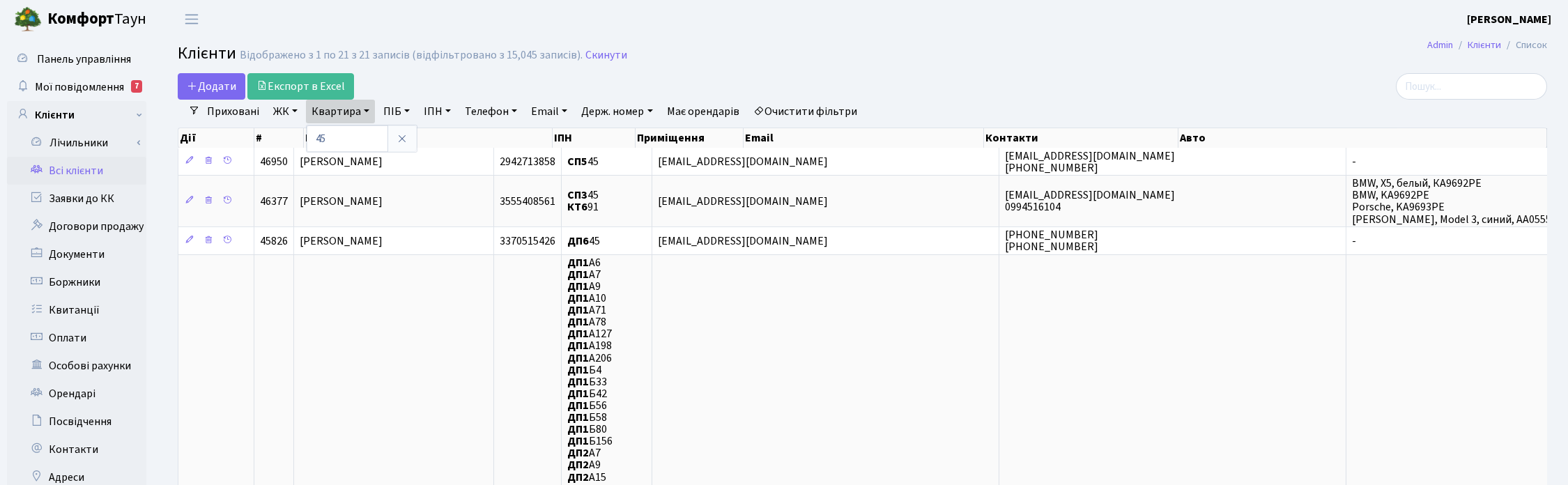
click at [287, 113] on link "ЖК" at bounding box center [285, 111] width 36 height 24
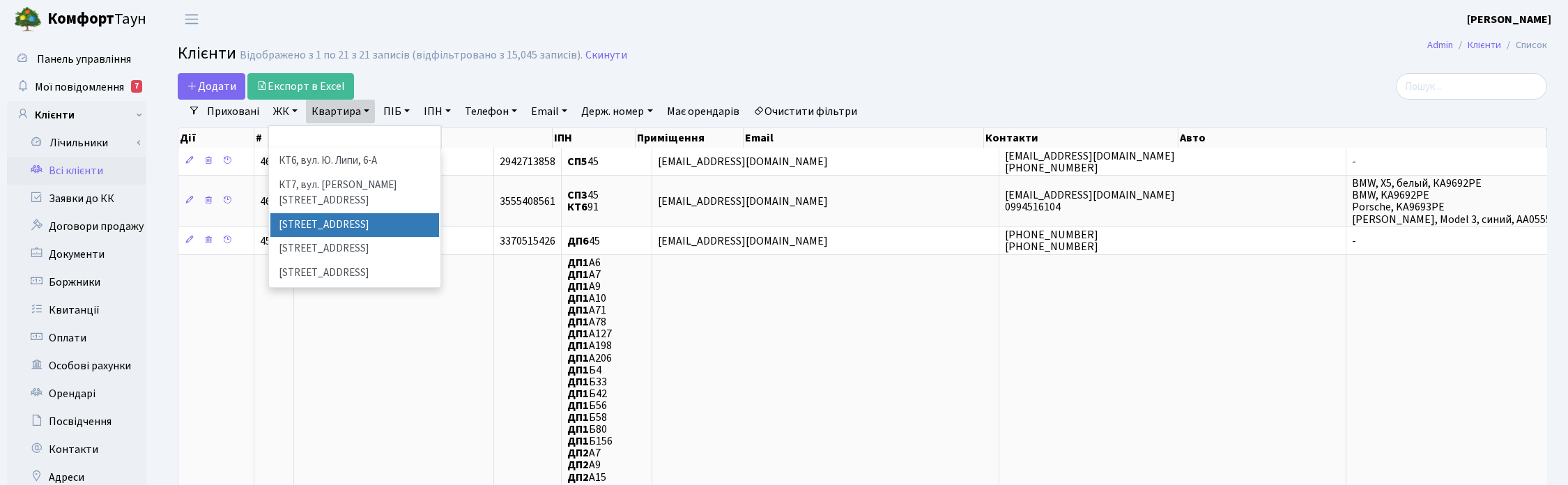
click at [307, 213] on li "[STREET_ADDRESS]" at bounding box center [355, 225] width 169 height 25
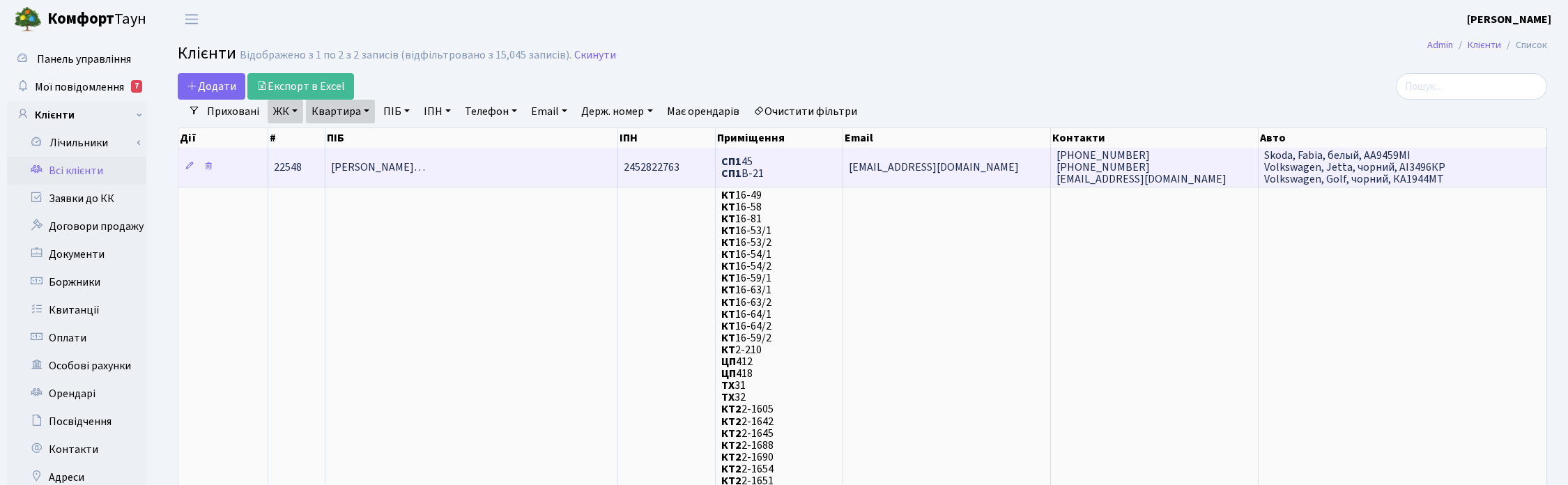
click at [425, 168] on span "Мірошниченко Наталія Володимирів…" at bounding box center [378, 167] width 94 height 15
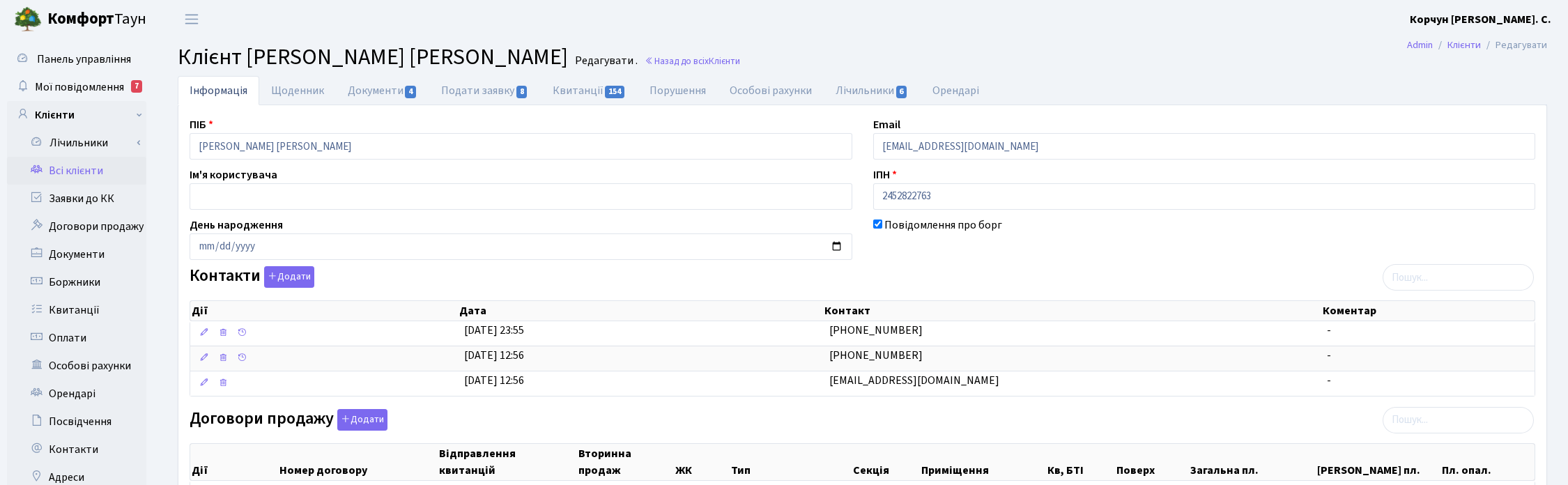
click at [409, 151] on input "Мірошниченко Наталія Володимирівна" at bounding box center [520, 146] width 662 height 26
click at [586, 85] on link "Квитанції 154" at bounding box center [589, 91] width 97 height 29
select select "25"
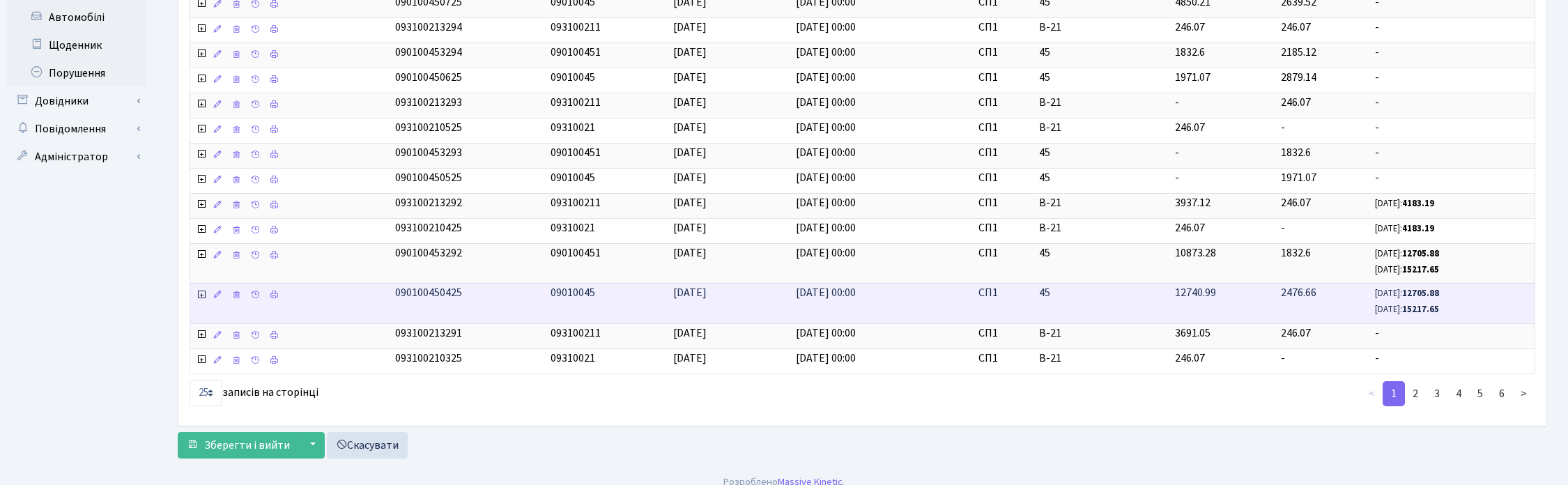
scroll to position [516, 0]
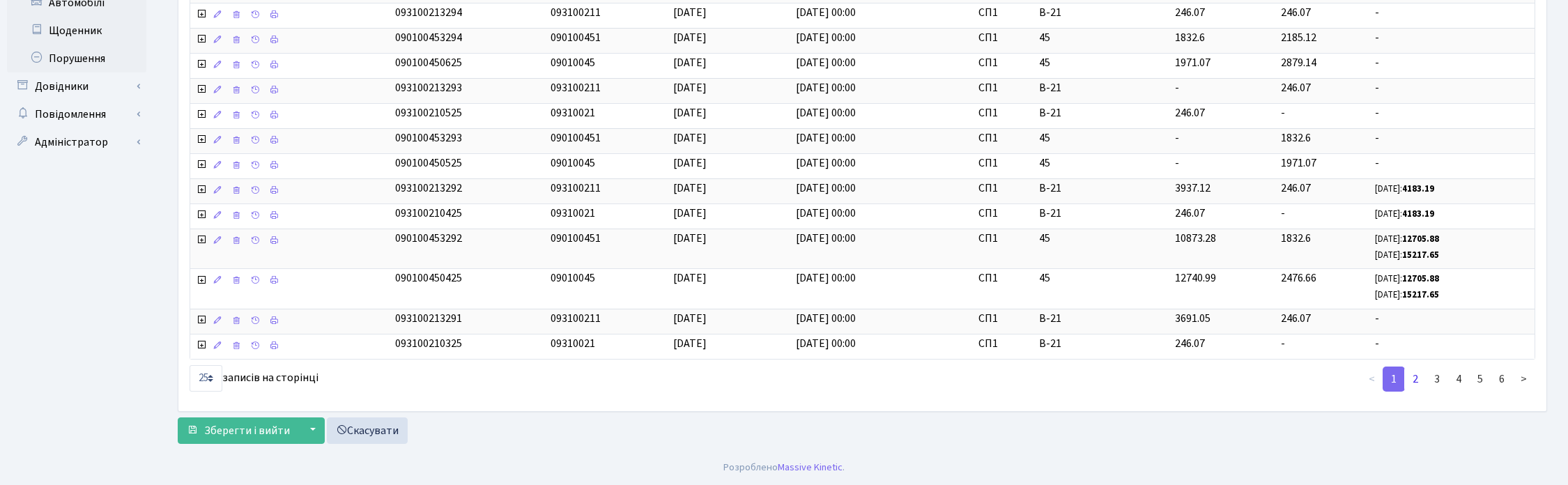
click at [1417, 385] on link "2" at bounding box center [1415, 379] width 22 height 25
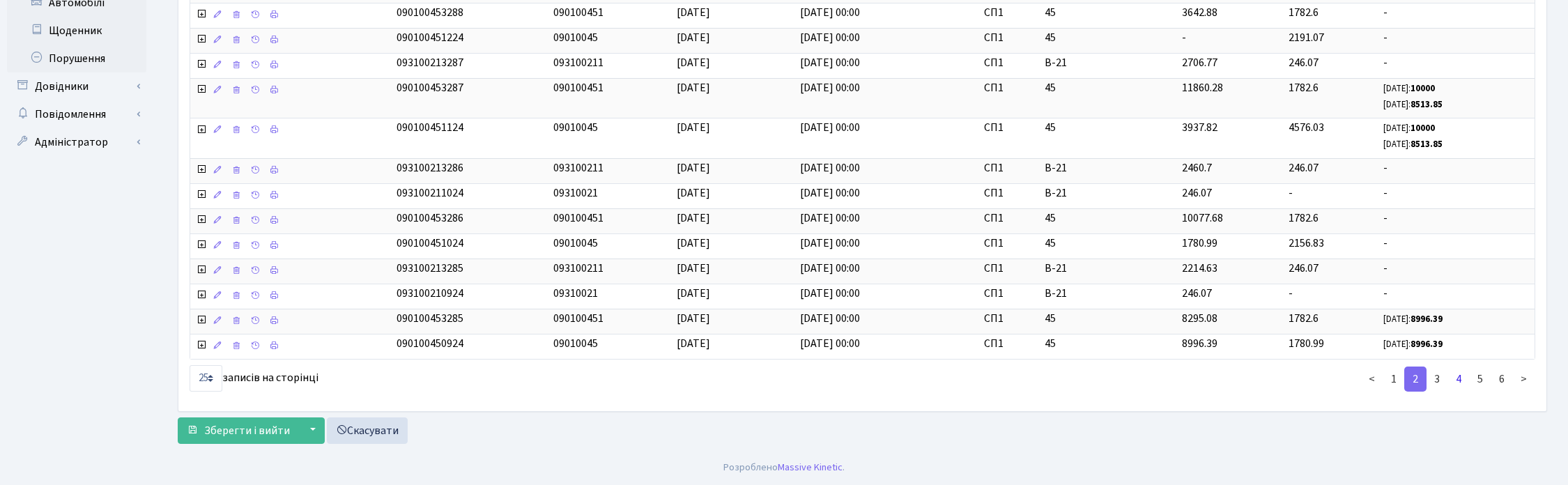
click at [1461, 377] on link "4" at bounding box center [1458, 379] width 22 height 25
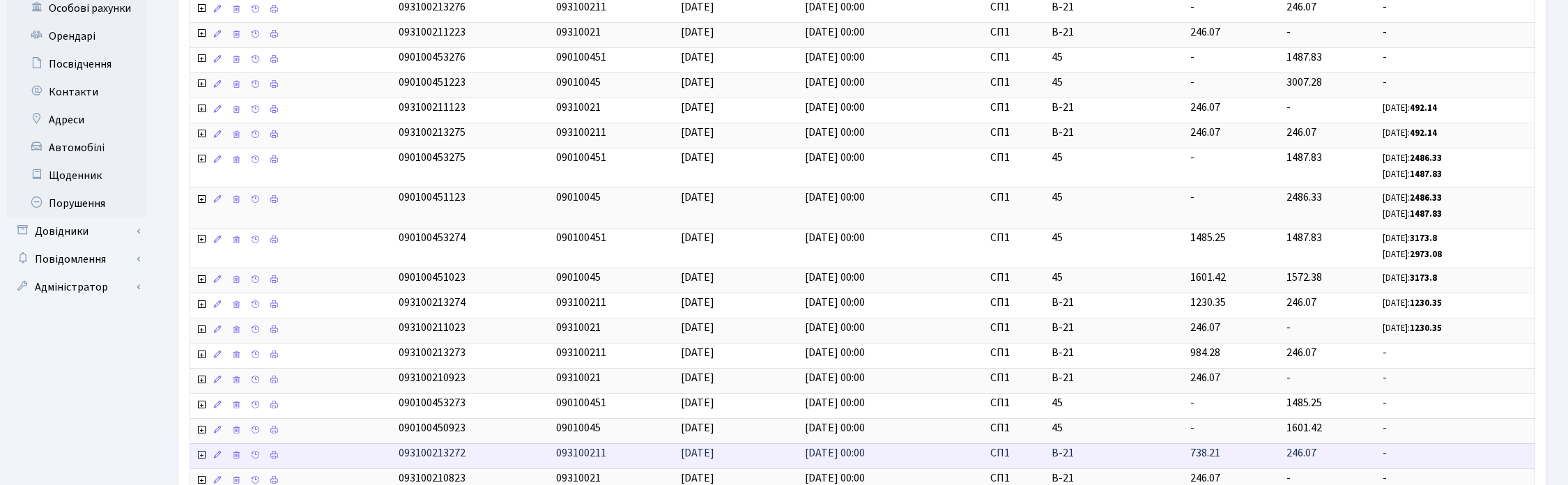
scroll to position [522, 0]
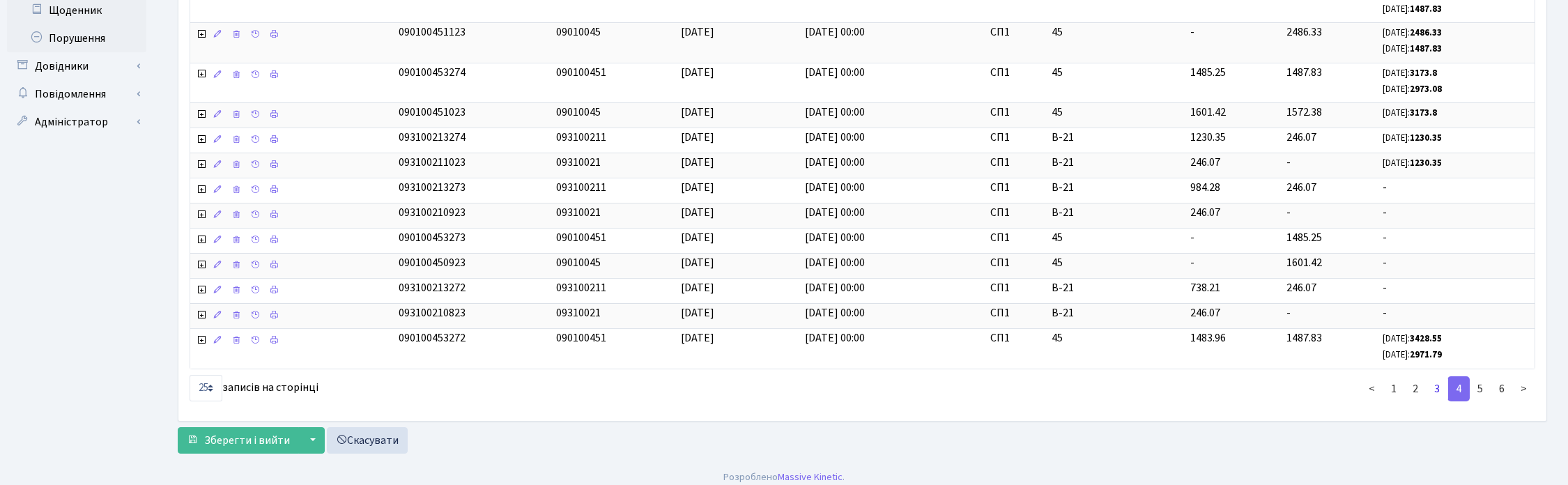
click at [1436, 402] on link "3" at bounding box center [1437, 389] width 22 height 25
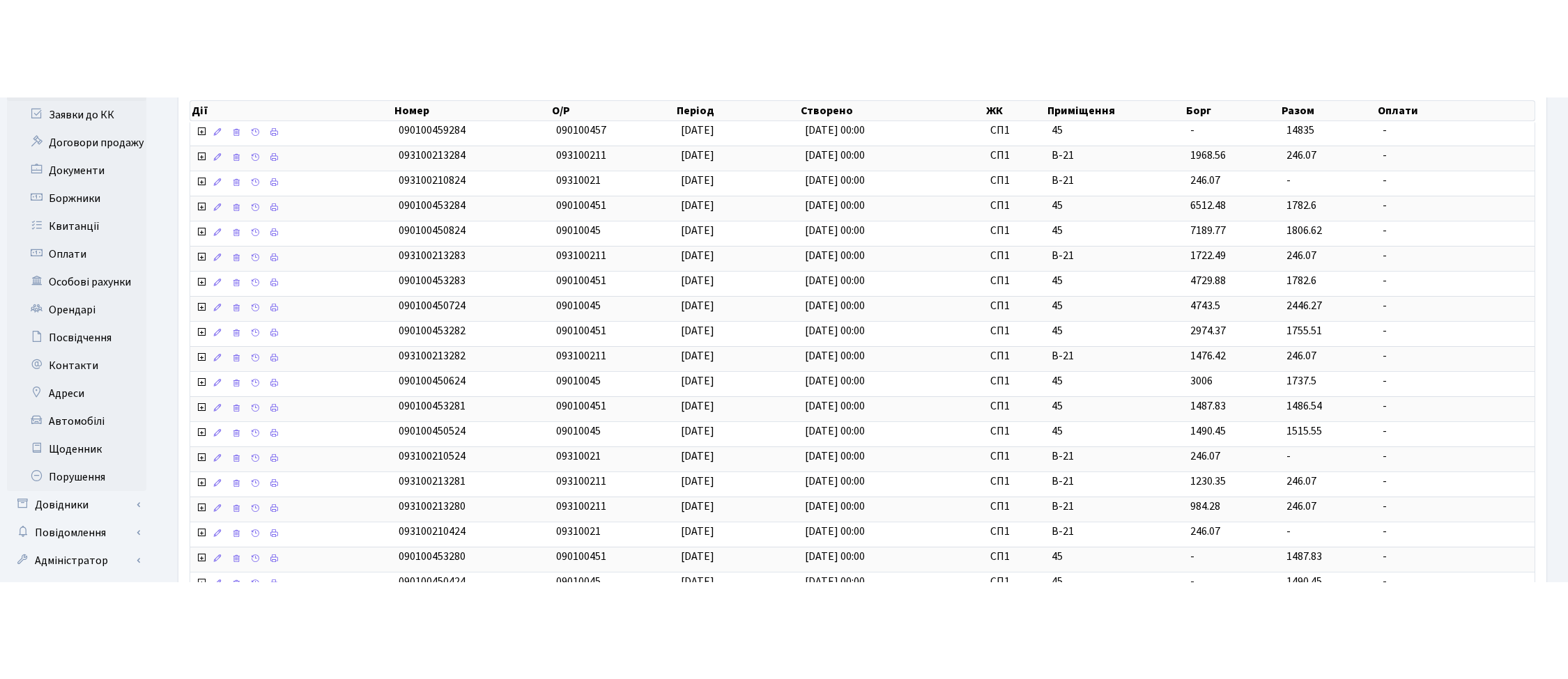
scroll to position [80, 0]
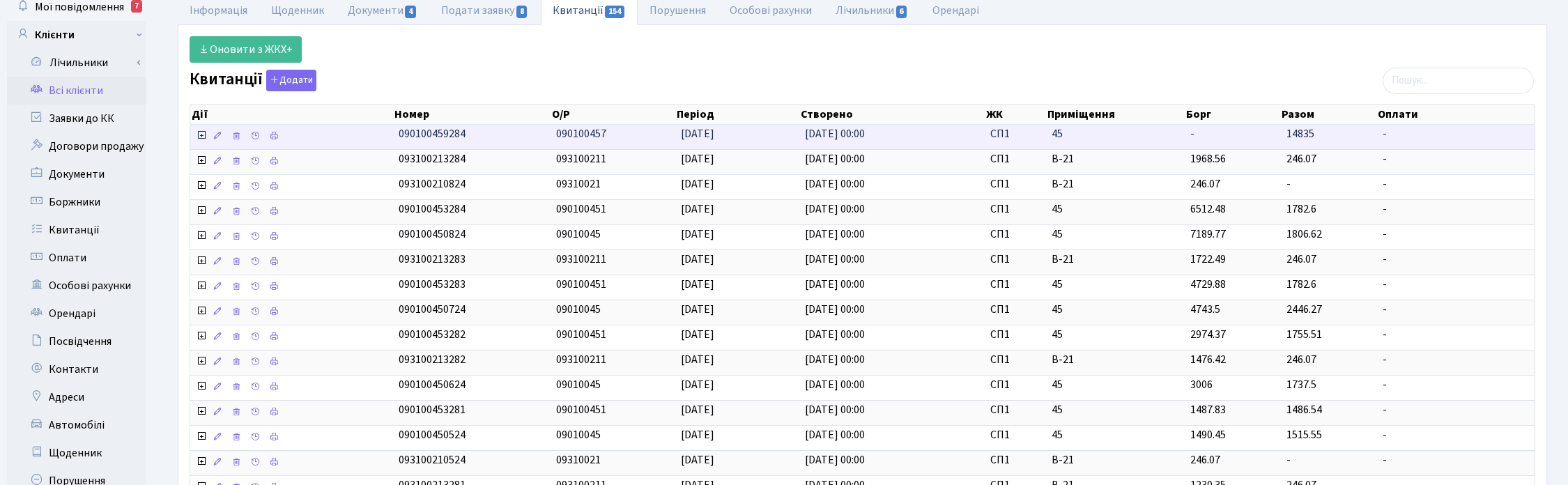
click at [200, 138] on icon at bounding box center [201, 135] width 11 height 11
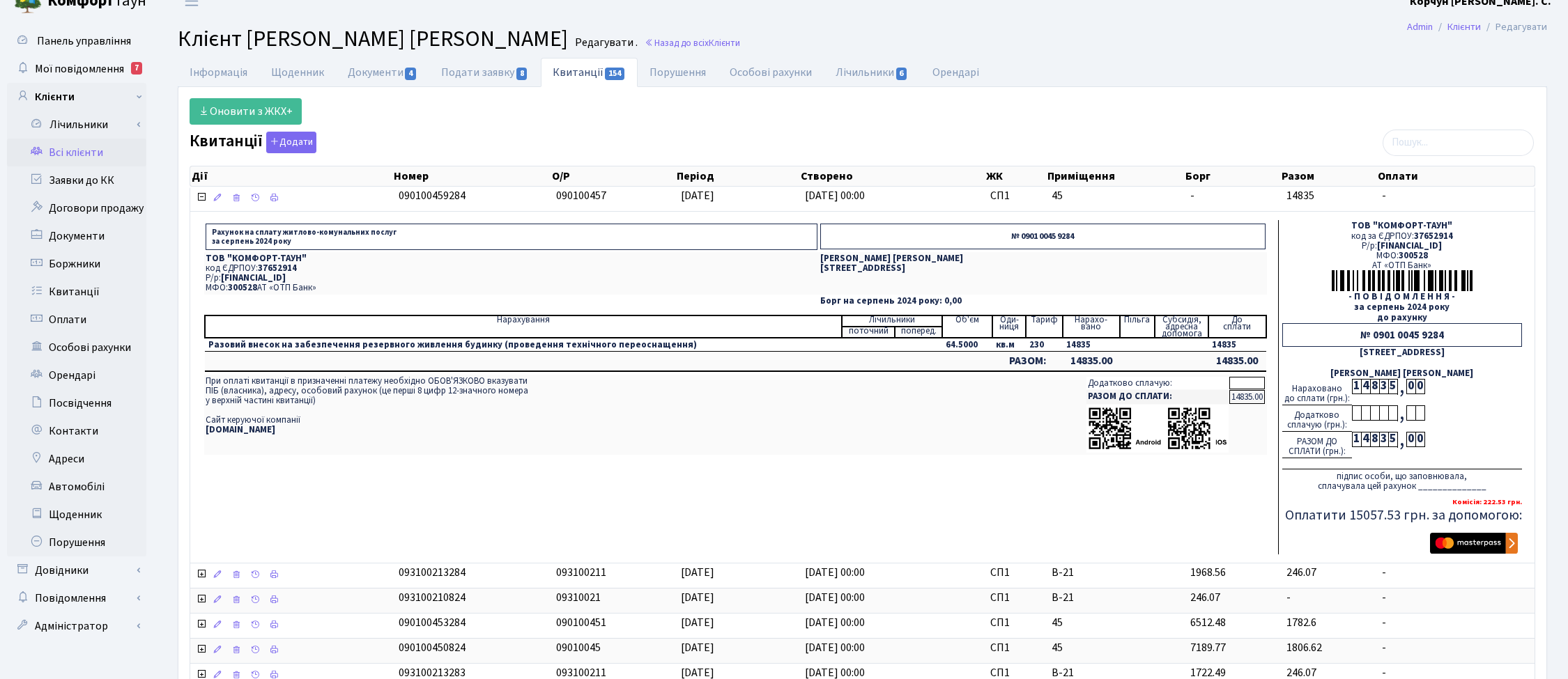
scroll to position [0, 0]
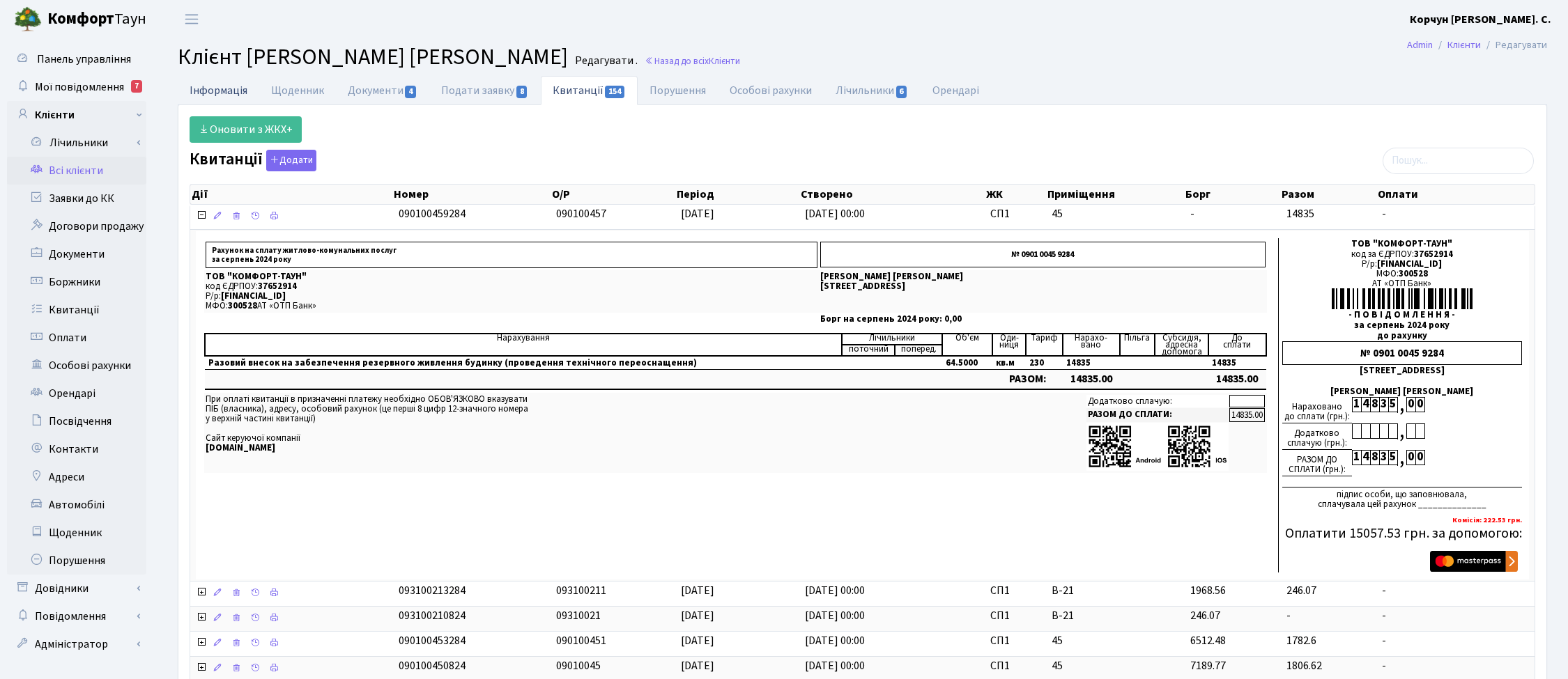
click at [218, 82] on link "Інформація" at bounding box center [218, 91] width 82 height 29
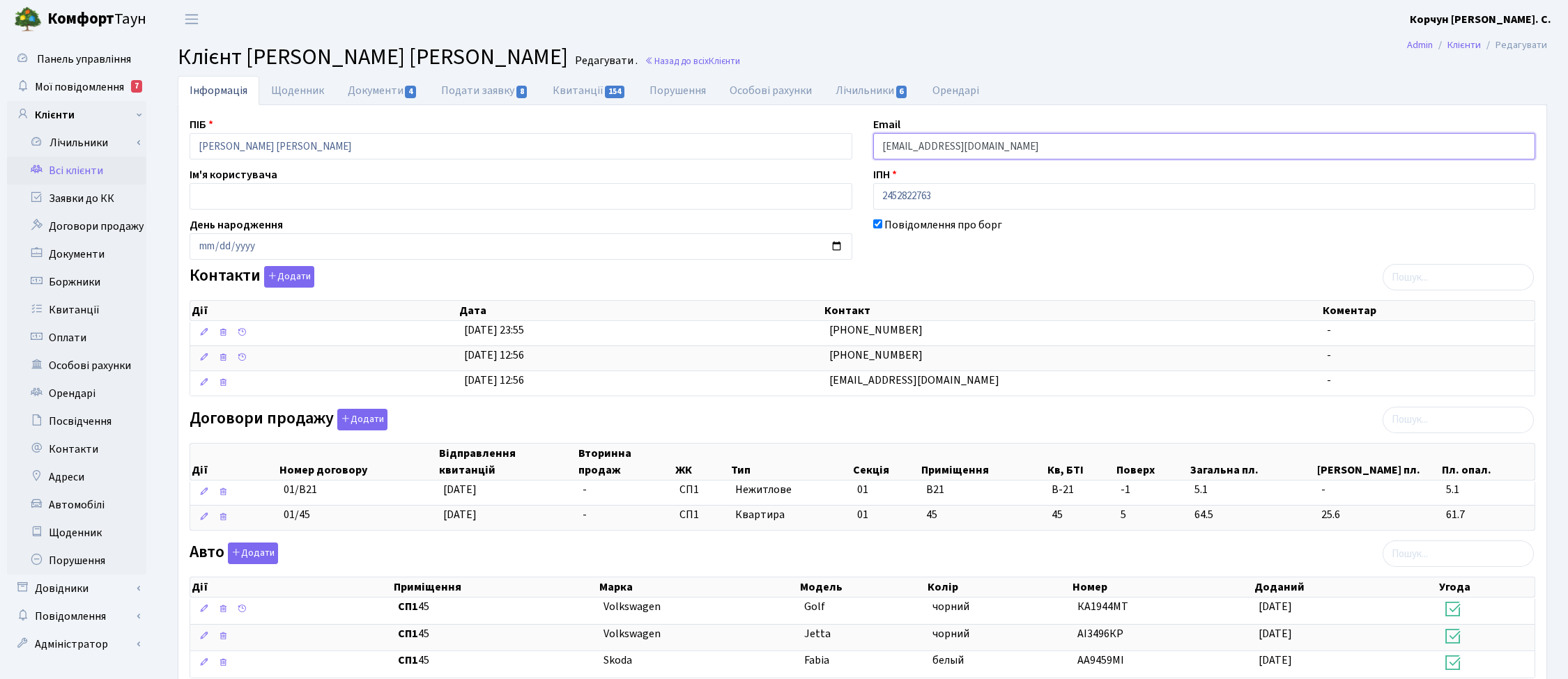
drag, startPoint x: 1012, startPoint y: 143, endPoint x: 821, endPoint y: 158, distance: 191.6
click at [821, 158] on div "ПІБ Мірошниченко Наталія Володимирівна Email Mail.mirosh@gmail.com Ім'я користу…" at bounding box center [862, 558] width 1367 height 884
click at [740, 60] on link "Назад до всіх Клієнти" at bounding box center [693, 60] width 95 height 14
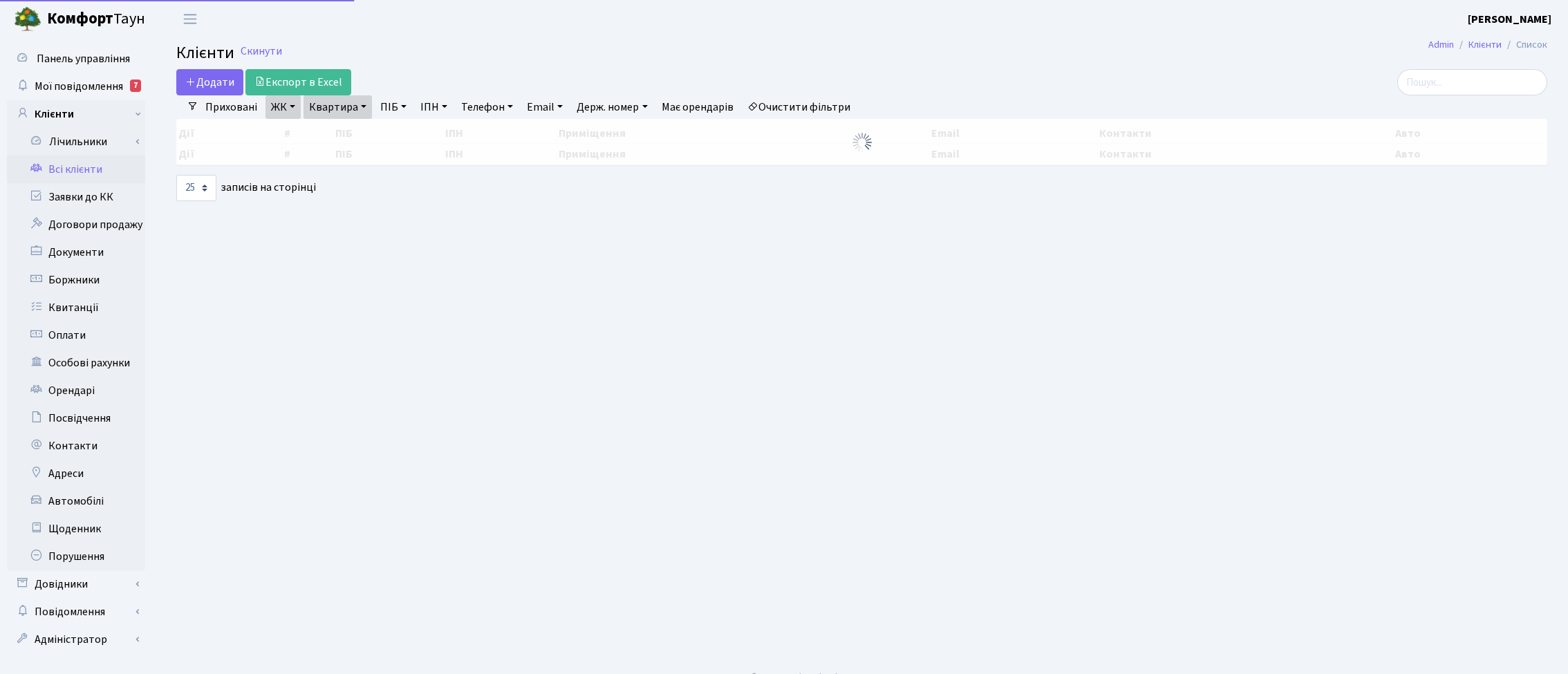
select select "25"
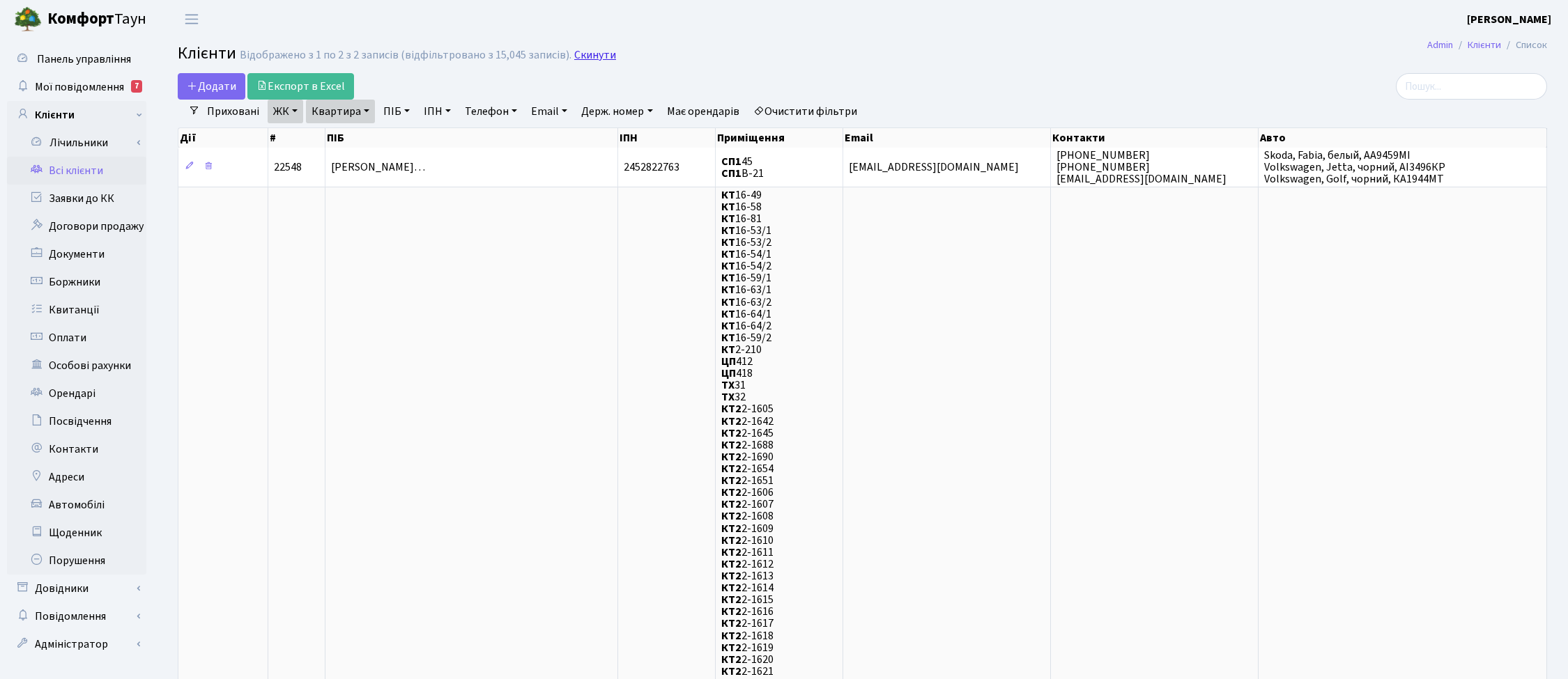
click at [587, 60] on link "Скинути" at bounding box center [595, 55] width 42 height 14
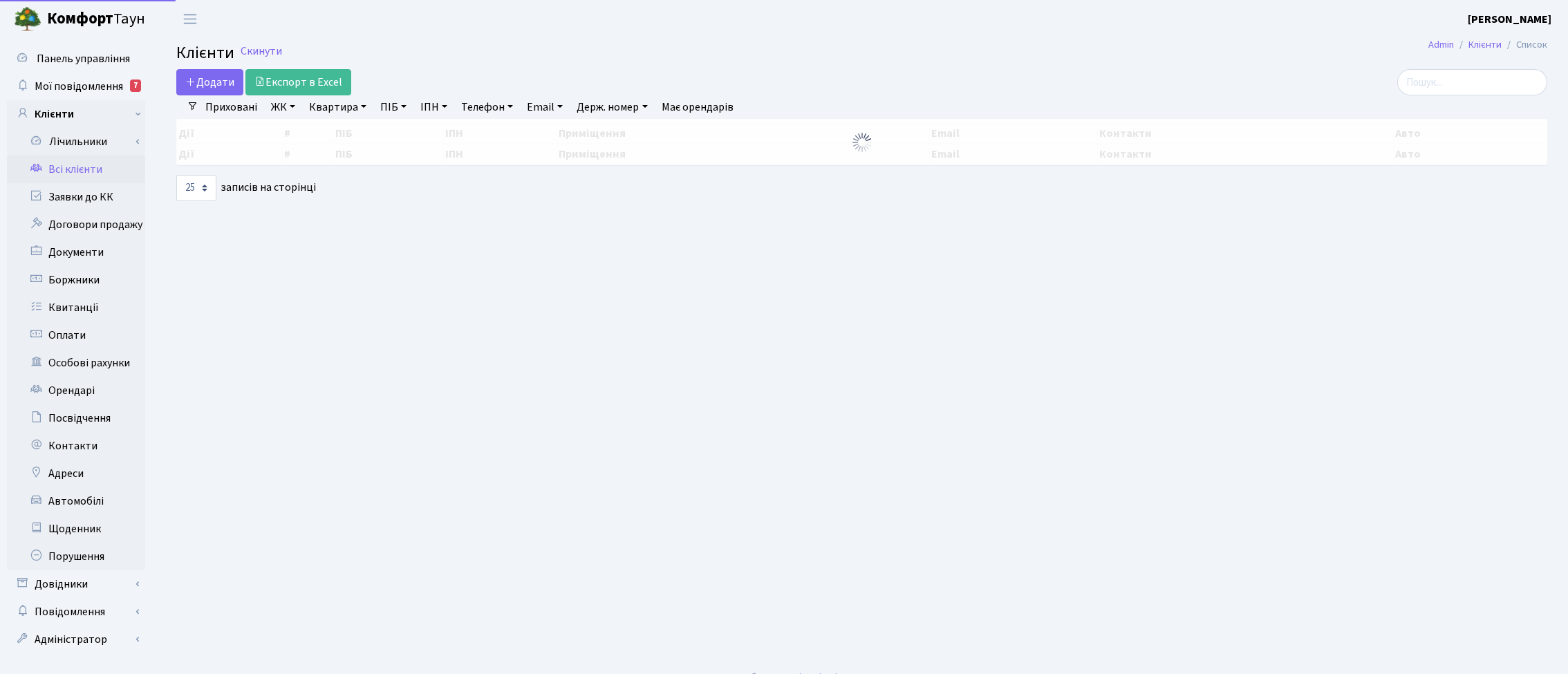
select select "25"
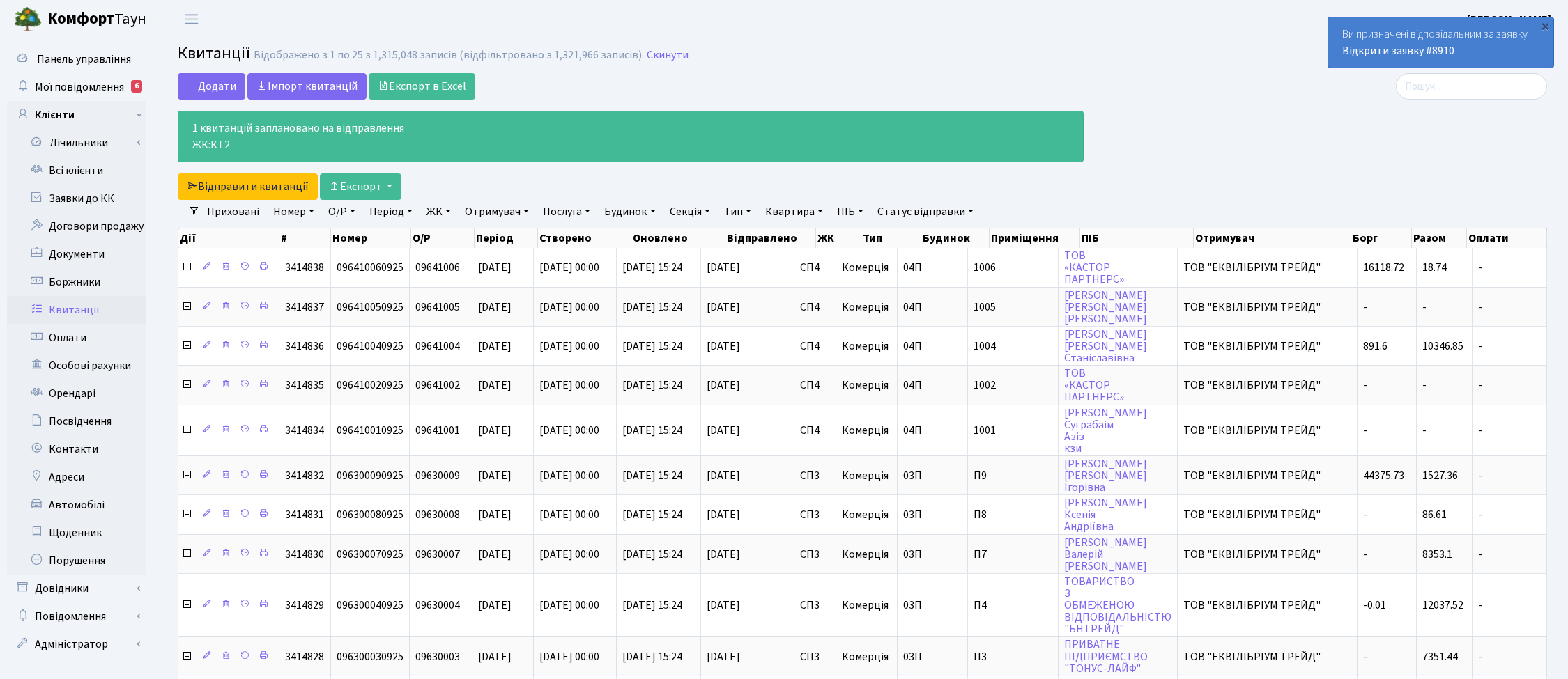
select select "25"
click at [670, 52] on link "Скинути" at bounding box center [667, 55] width 42 height 14
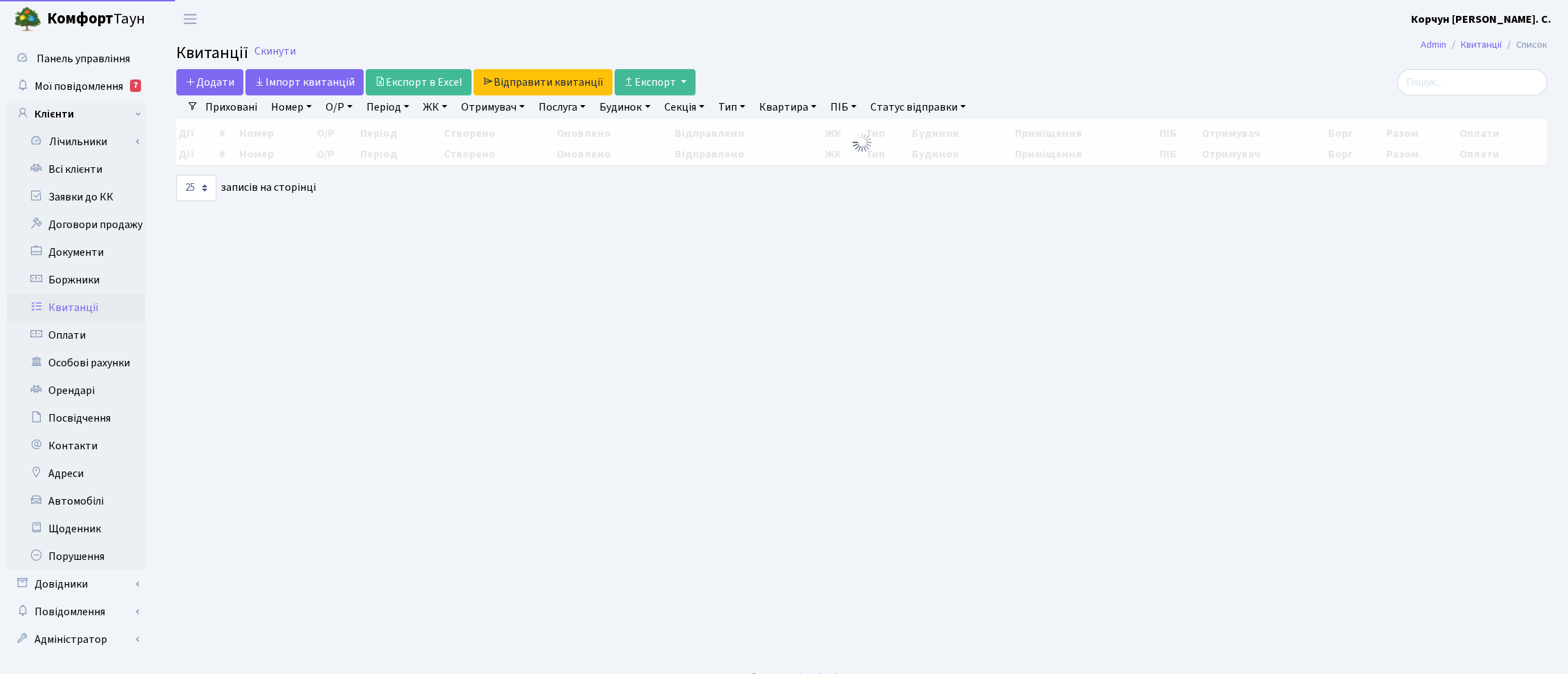
select select "25"
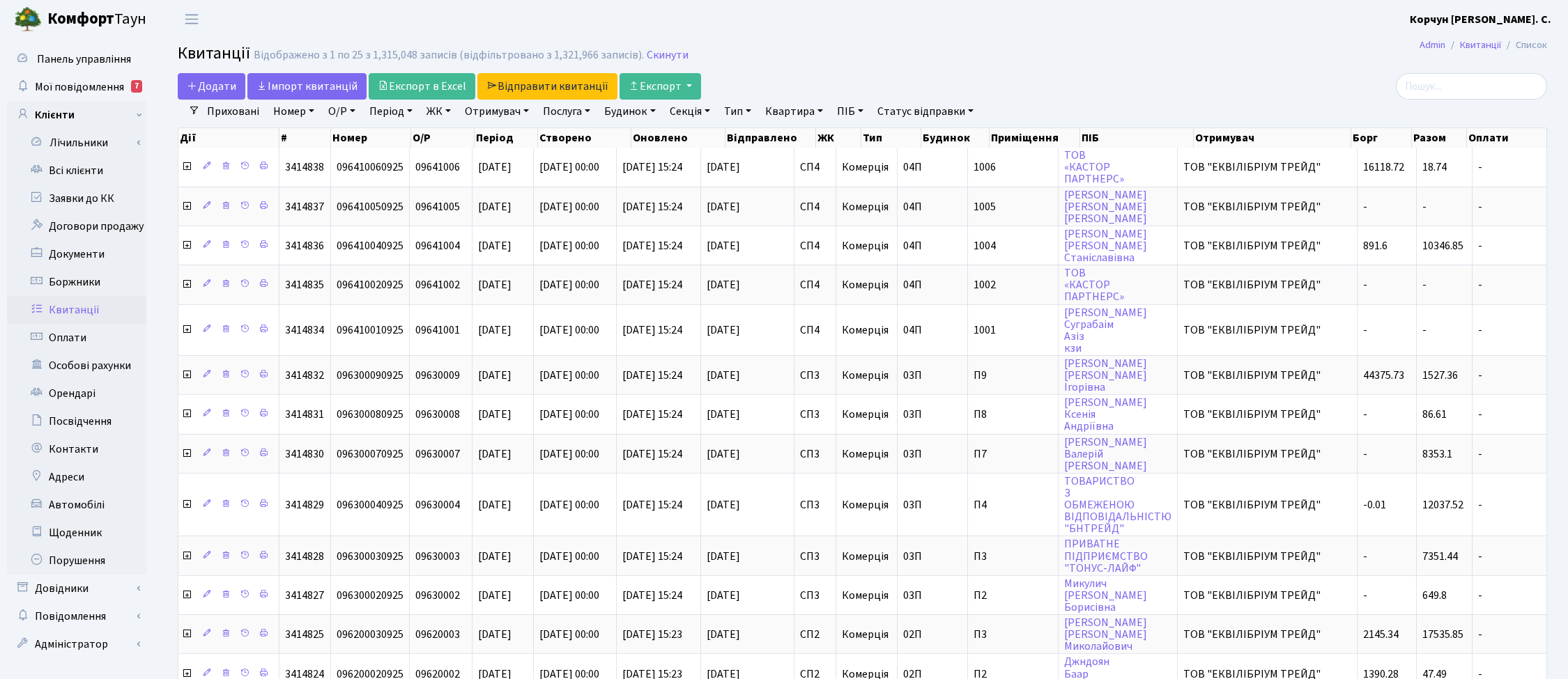
click at [814, 113] on link "Квартира" at bounding box center [794, 111] width 69 height 24
click at [803, 141] on input "text" at bounding box center [801, 138] width 82 height 26
type input "3-8"
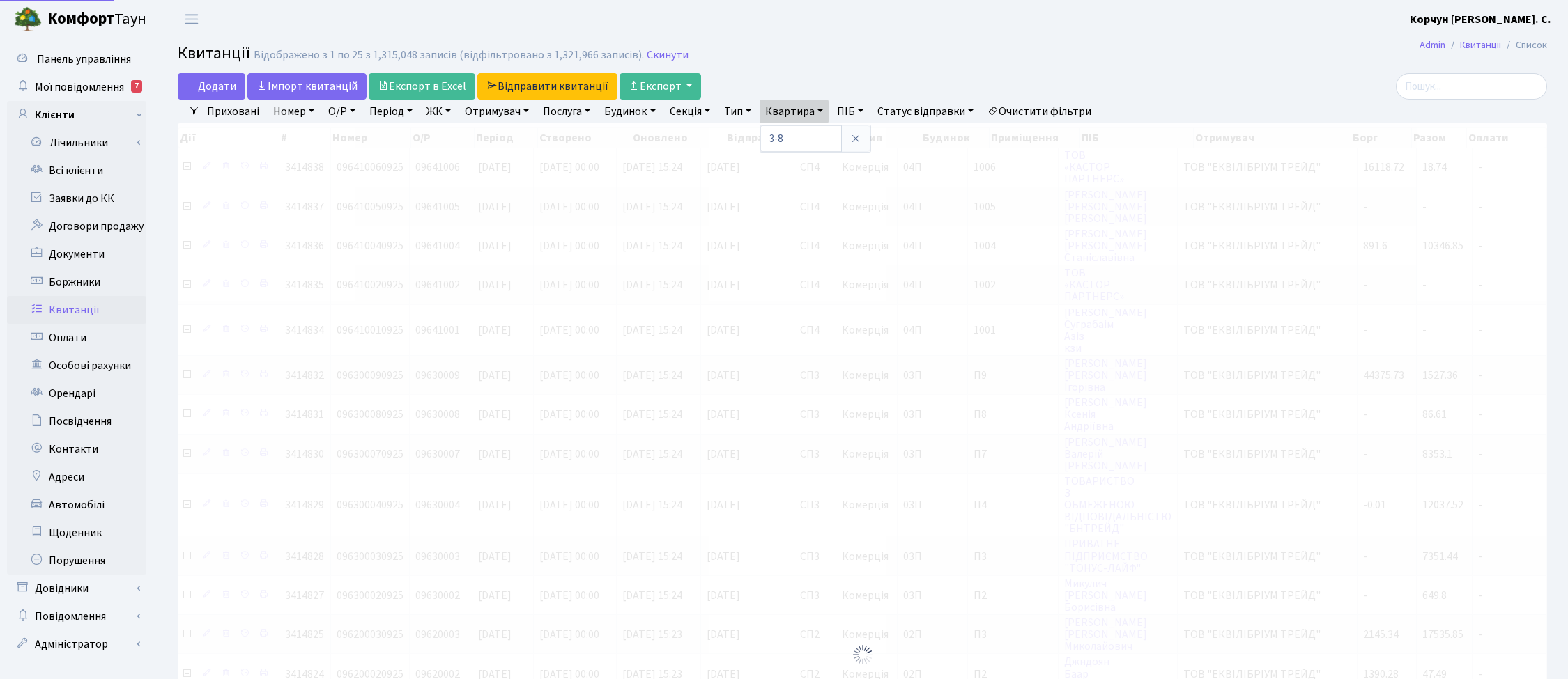
click at [437, 110] on link "ЖК" at bounding box center [438, 111] width 36 height 24
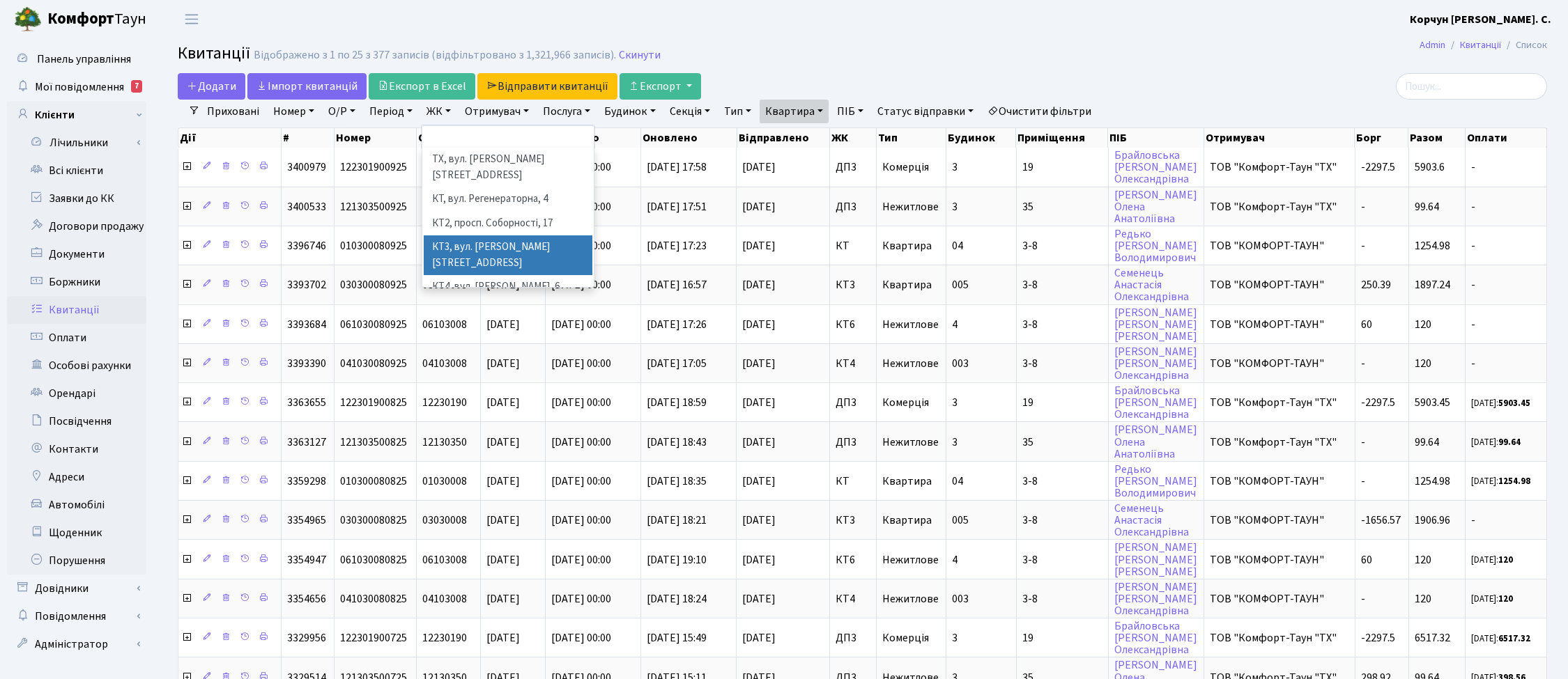
click at [525, 235] on li "КТ3, вул. [PERSON_NAME][STREET_ADDRESS]" at bounding box center [508, 255] width 169 height 40
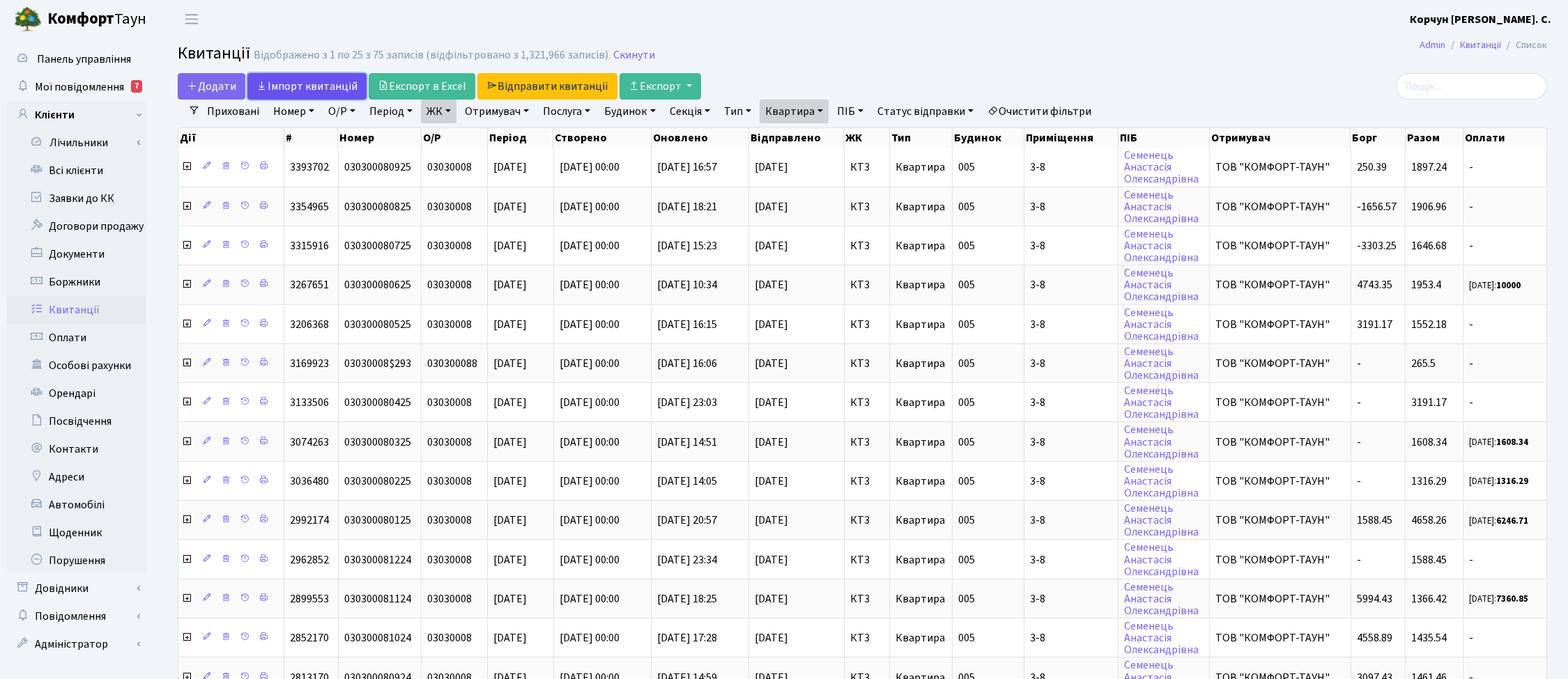
click at [321, 78] on link "Iмпорт квитанцій" at bounding box center [307, 86] width 119 height 26
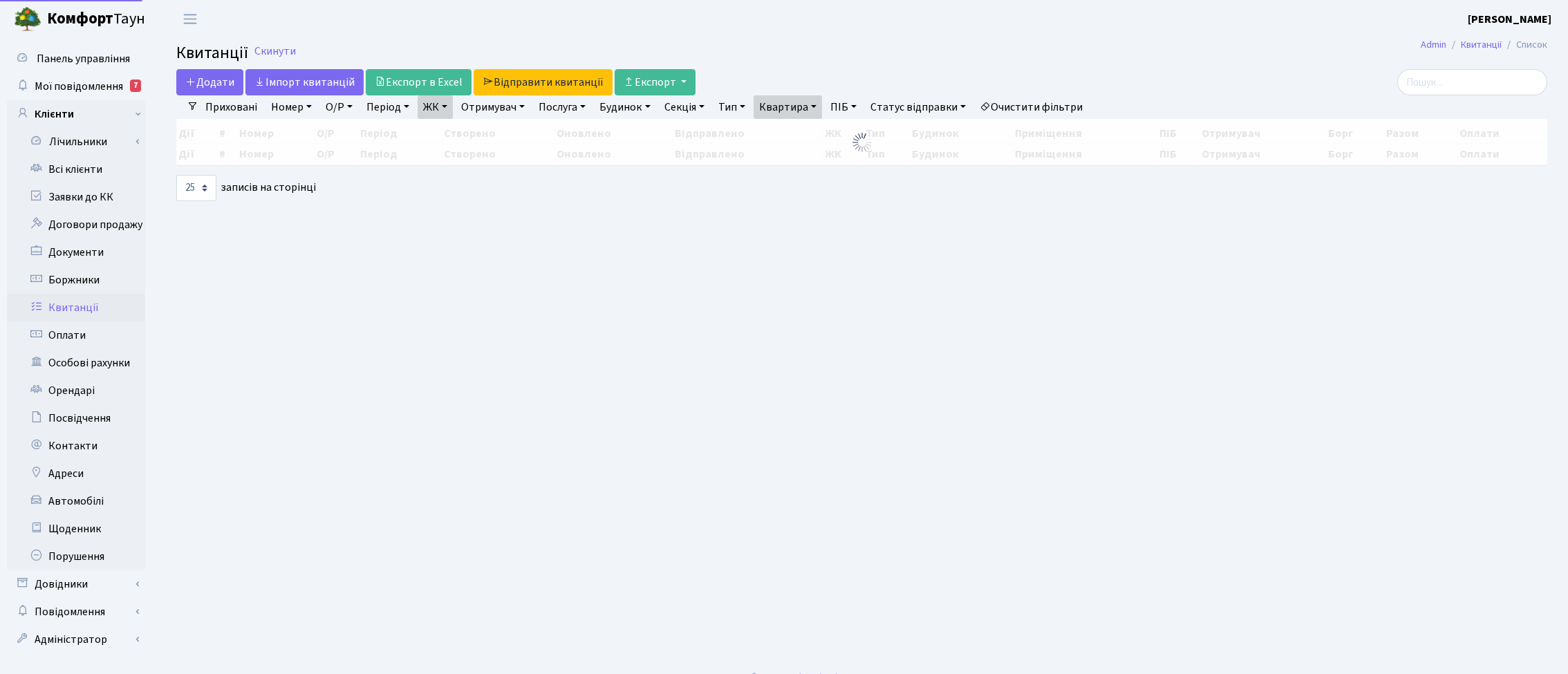
select select "25"
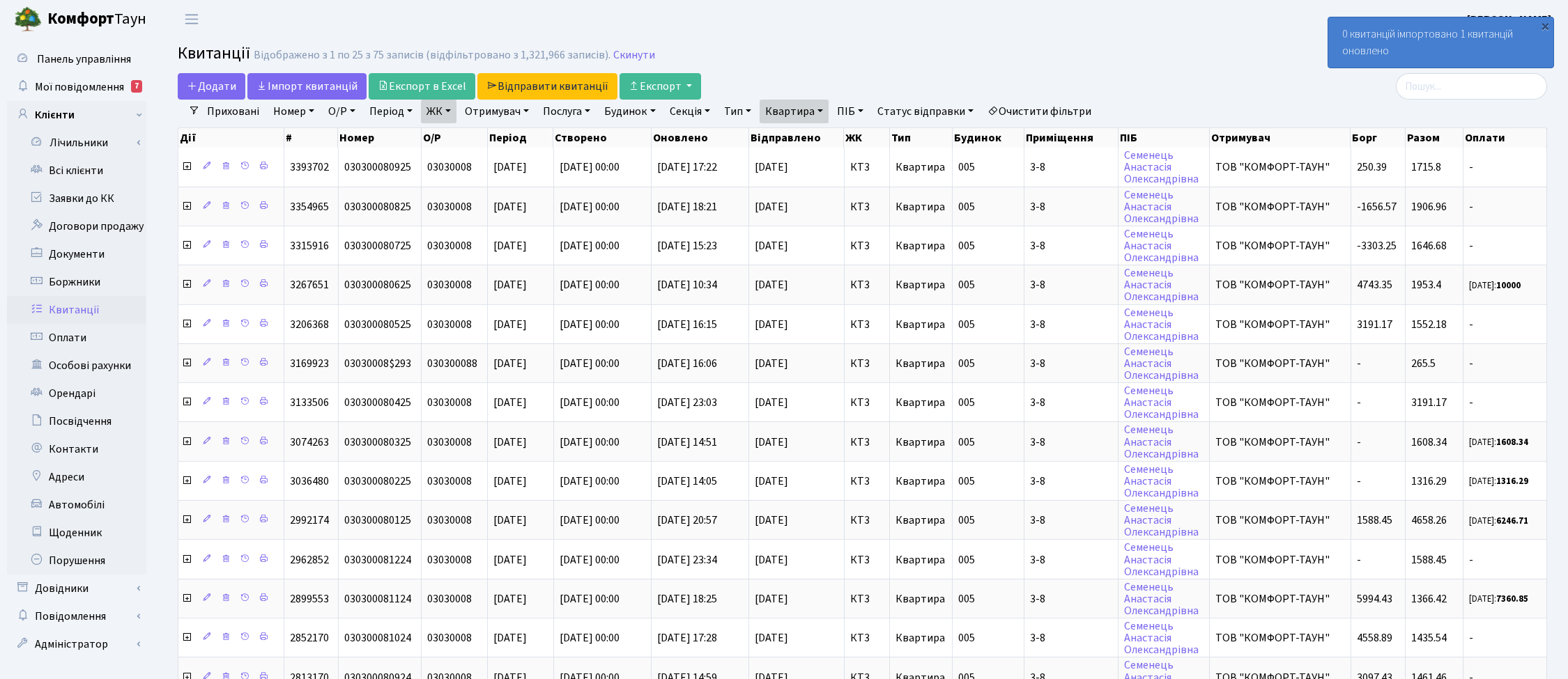
click at [867, 64] on h2 "Квитанції Відображено з 1 по 25 з 75 записів (відфільтровано з 1,321,966 записі…" at bounding box center [862, 56] width 1369 height 24
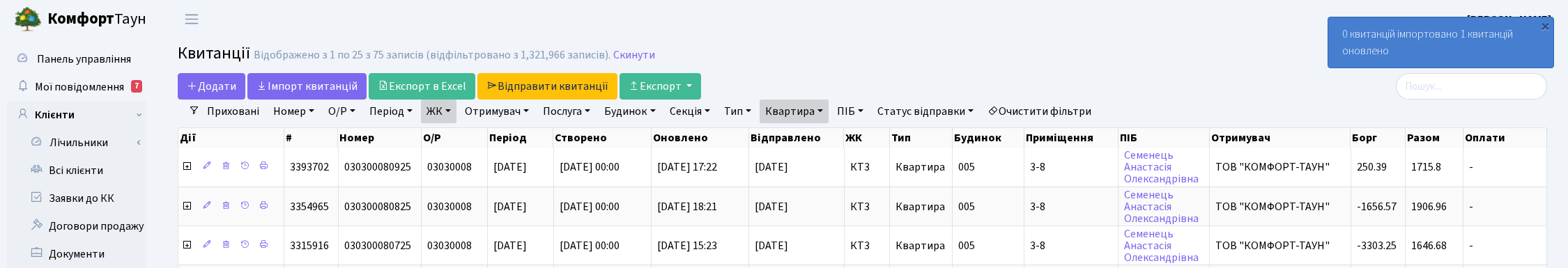
click at [961, 44] on h2 "Квитанції Відображено з 1 по 25 з 75 записів (відфільтровано з 1,321,966 записі…" at bounding box center [862, 56] width 1369 height 24
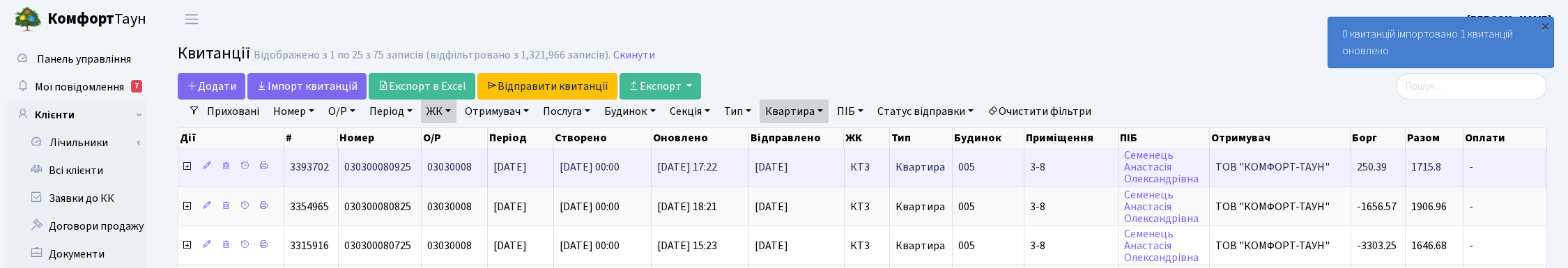
click at [186, 165] on icon at bounding box center [187, 166] width 11 height 11
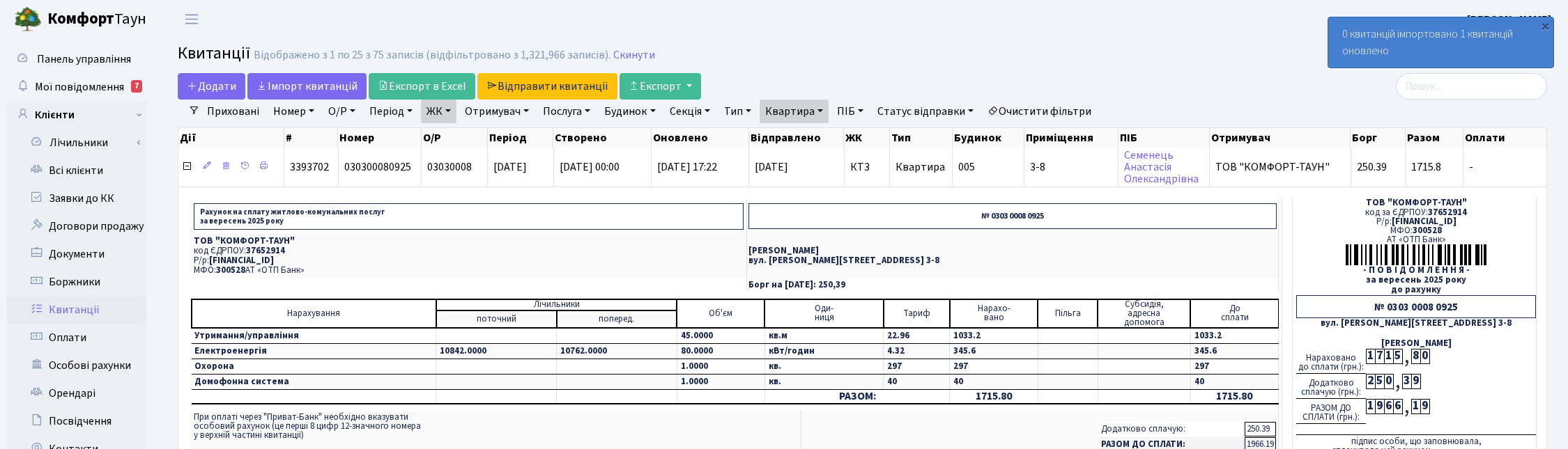
click at [1302, 336] on td "ТОВ "КОМФОРТ-ТАУН" код за ЄДРПОУ: 37652914 Р/р: UA063005280000026000000026495 М…" at bounding box center [1415, 358] width 244 height 322
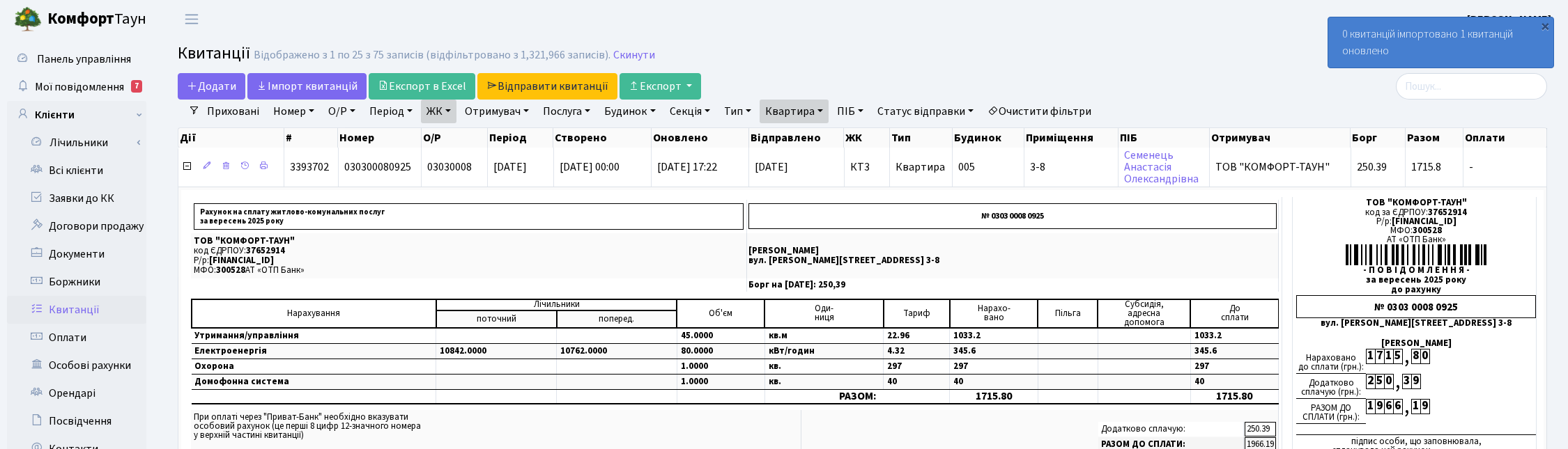
drag, startPoint x: 1043, startPoint y: 58, endPoint x: 988, endPoint y: 58, distance: 55.0
click at [1046, 58] on h2 "Квитанції Відображено з 1 по 25 з 75 записів (відфільтровано з 1,321,966 записі…" at bounding box center [862, 56] width 1369 height 24
click at [521, 89] on link "Відправити квитанції" at bounding box center [547, 86] width 140 height 26
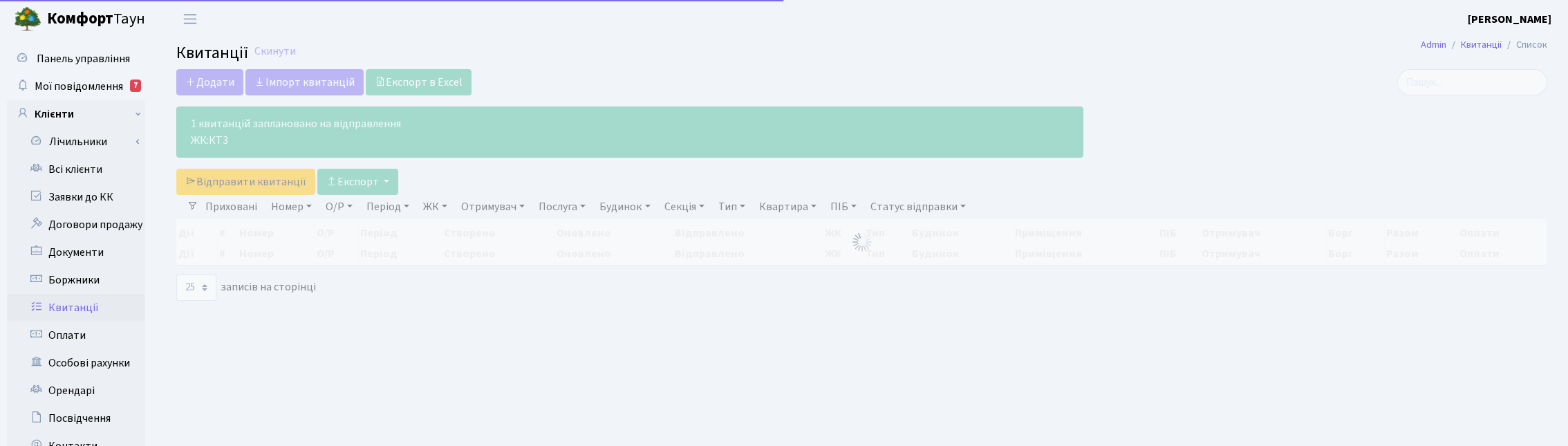
select select "25"
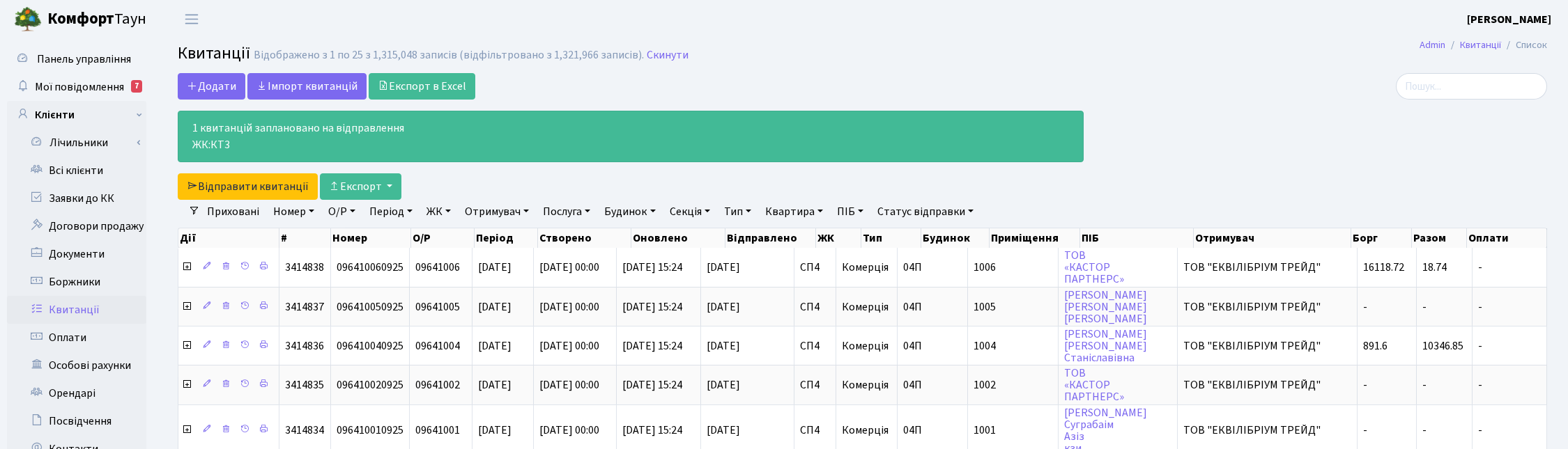
click at [977, 60] on h2 "Квитанції Відображено з 1 по 25 з 1,315,048 записів (відфільтровано з 1,321,966…" at bounding box center [862, 56] width 1369 height 24
click at [636, 88] on div "Додати Iмпорт квитанцій Експорт в Excel 1 квитанцій заплановано на відправлення…" at bounding box center [630, 137] width 906 height 127
click at [809, 67] on h2 "Квитанції Відображено з 1 по 25 з 1,315,048 записів (відфільтровано з 1,321,966…" at bounding box center [862, 56] width 1369 height 24
click at [349, 20] on header "[PERSON_NAME] [PERSON_NAME] Мій обліковий запис Вийти" at bounding box center [784, 19] width 1568 height 38
